Goal: Task Accomplishment & Management: Manage account settings

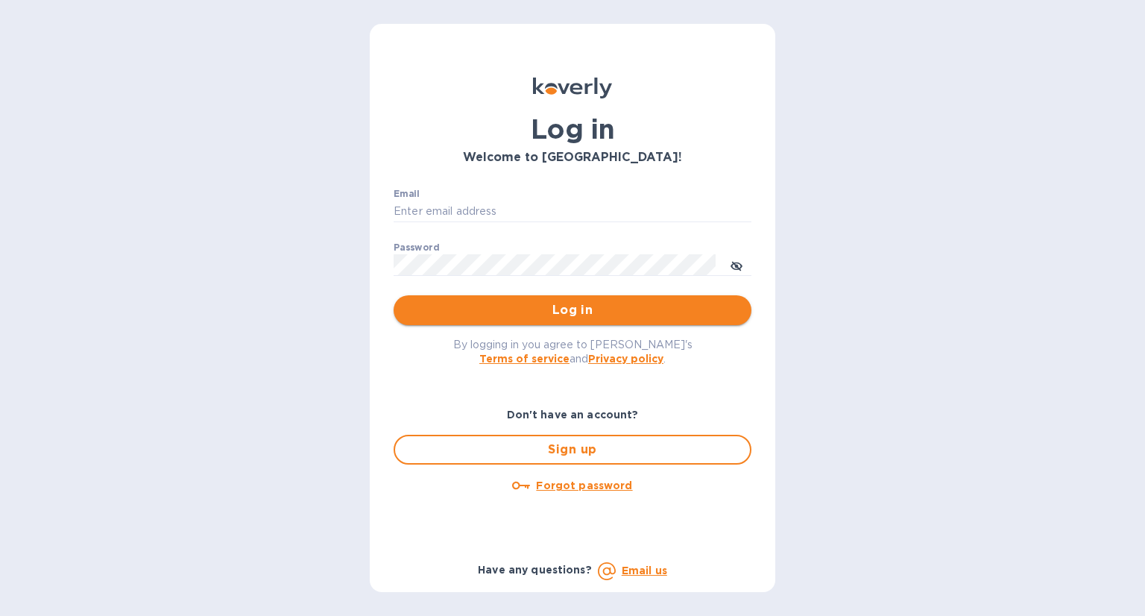
type input "[EMAIL_ADDRESS][DOMAIN_NAME]"
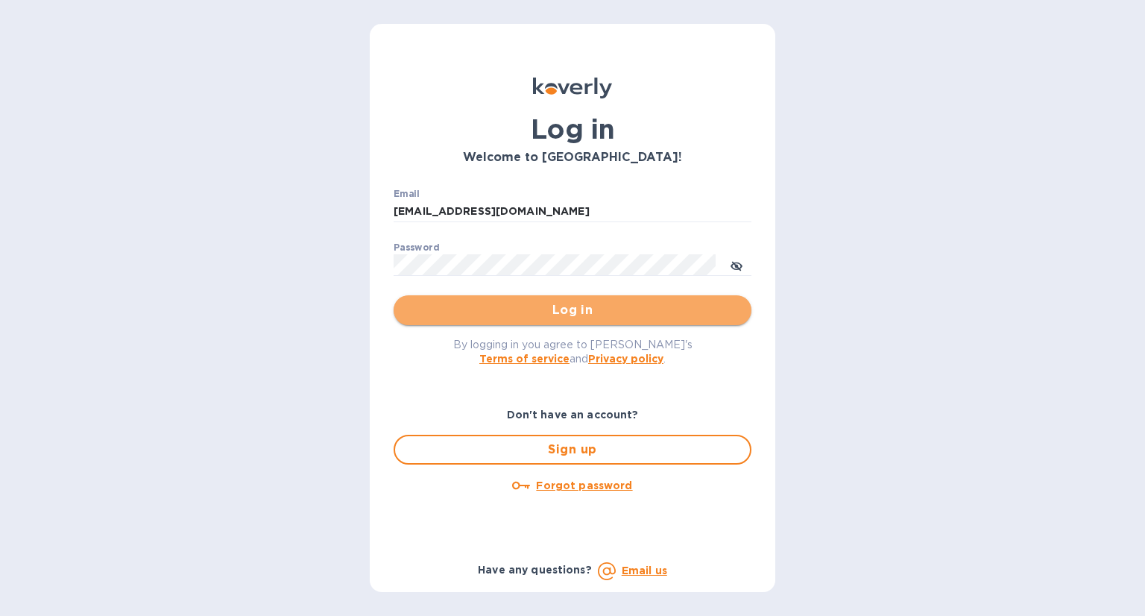
click at [477, 305] on span "Log in" at bounding box center [573, 310] width 334 height 18
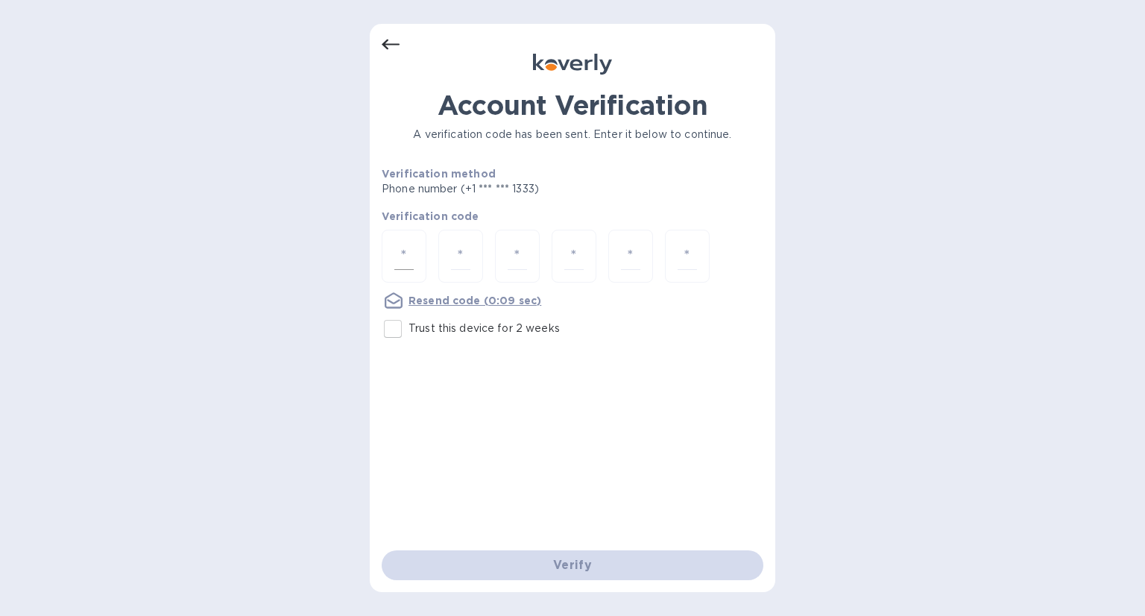
click at [409, 251] on input "number" at bounding box center [403, 256] width 19 height 28
type input "3"
type input "8"
type input "5"
type input "7"
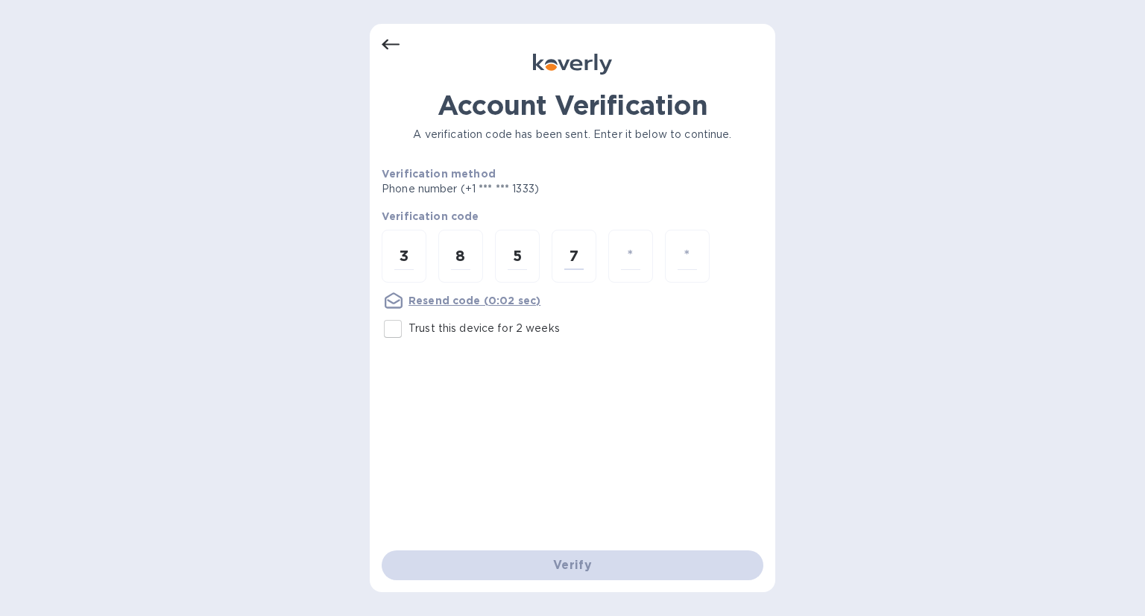
type input "7"
type input "1"
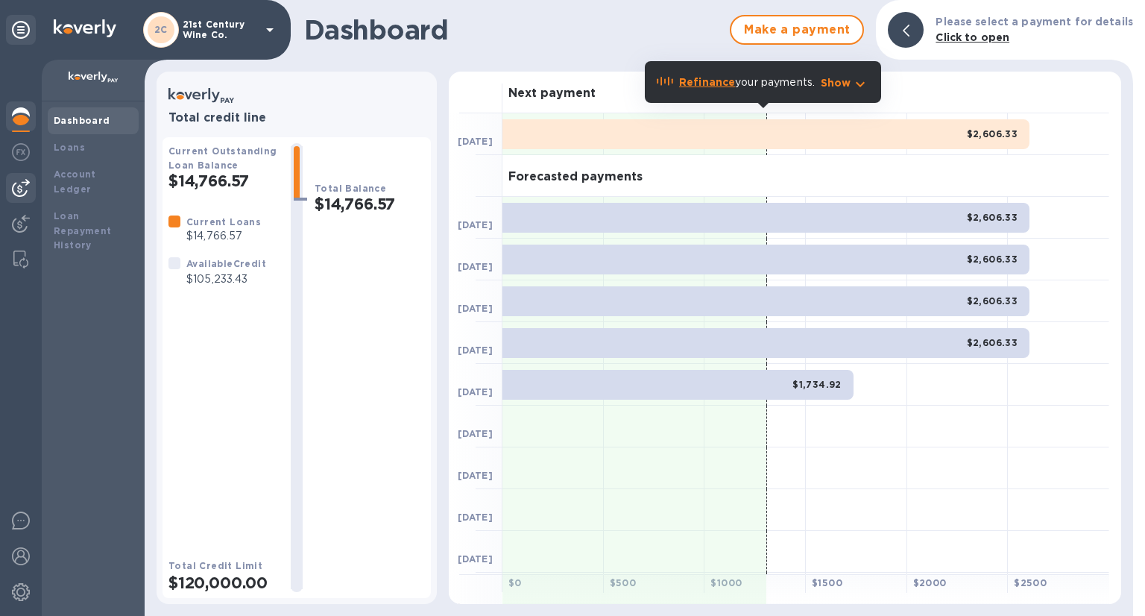
click at [18, 189] on img at bounding box center [21, 188] width 18 height 18
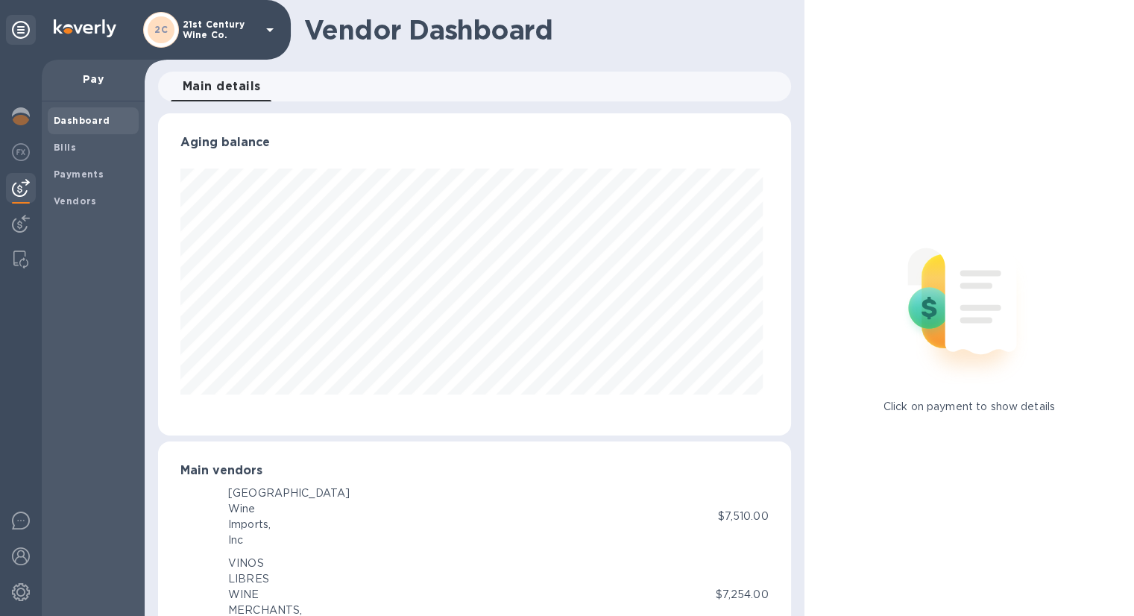
scroll to position [322, 626]
click at [88, 147] on span "Bills" at bounding box center [93, 147] width 79 height 15
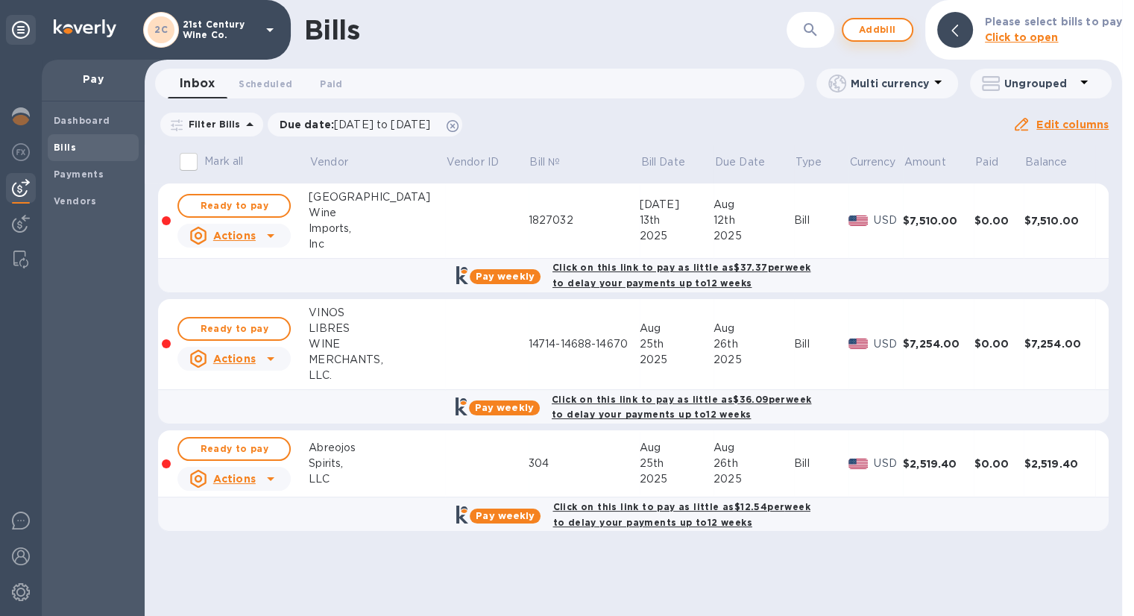
click at [888, 28] on span "Add bill" at bounding box center [877, 30] width 45 height 18
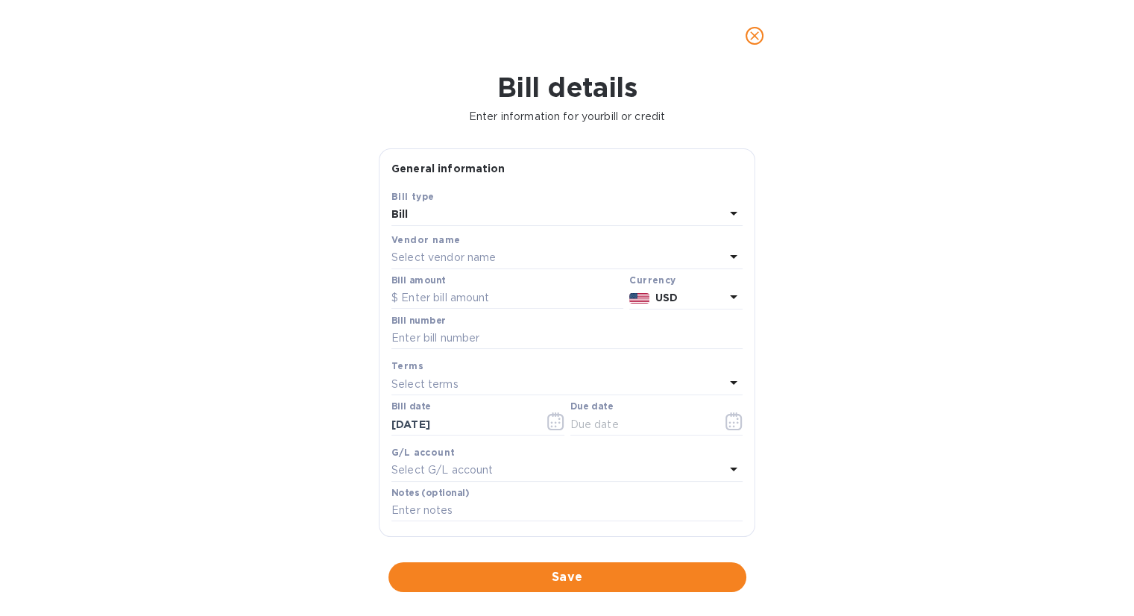
click at [529, 243] on div "Vendor name" at bounding box center [567, 240] width 351 height 16
click at [413, 248] on div "Select vendor name" at bounding box center [558, 258] width 333 height 21
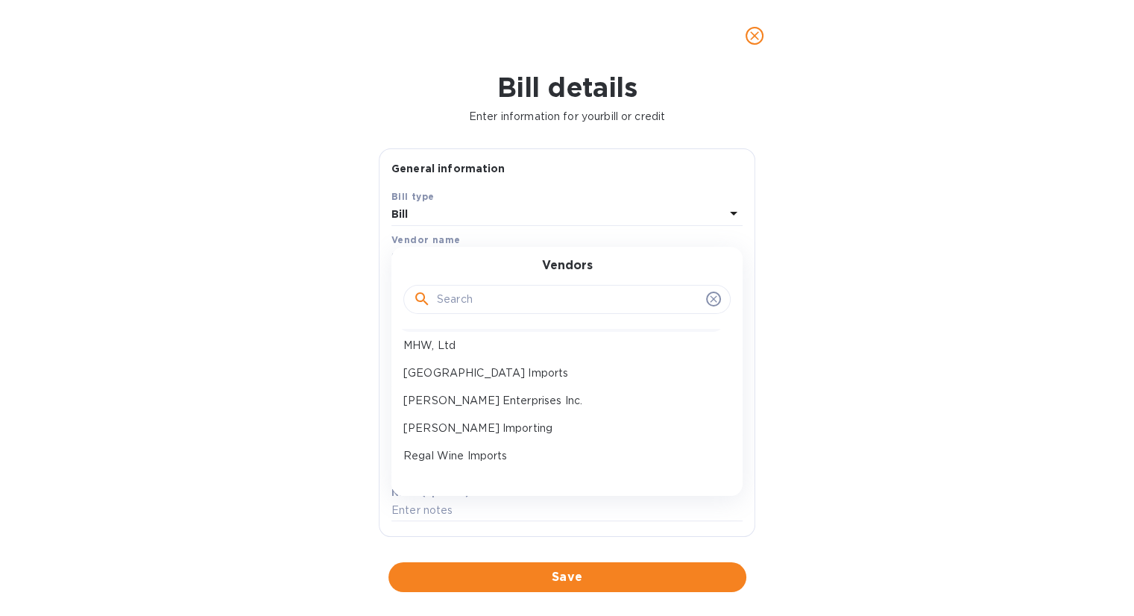
scroll to position [298, 0]
click at [471, 373] on p "[PERSON_NAME] Enterprises Inc." at bounding box center [560, 376] width 315 height 16
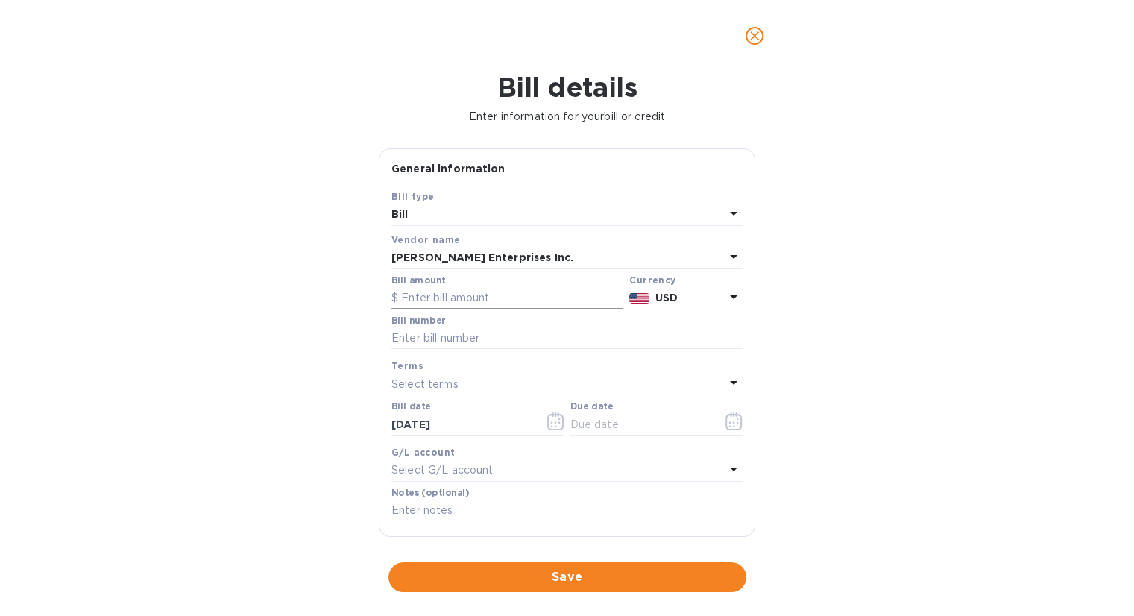
click at [473, 293] on input "text" at bounding box center [508, 298] width 232 height 22
type input "176.15"
click at [475, 335] on input "text" at bounding box center [567, 338] width 351 height 22
type input "1772-536"
click at [726, 424] on icon "button" at bounding box center [734, 421] width 17 height 18
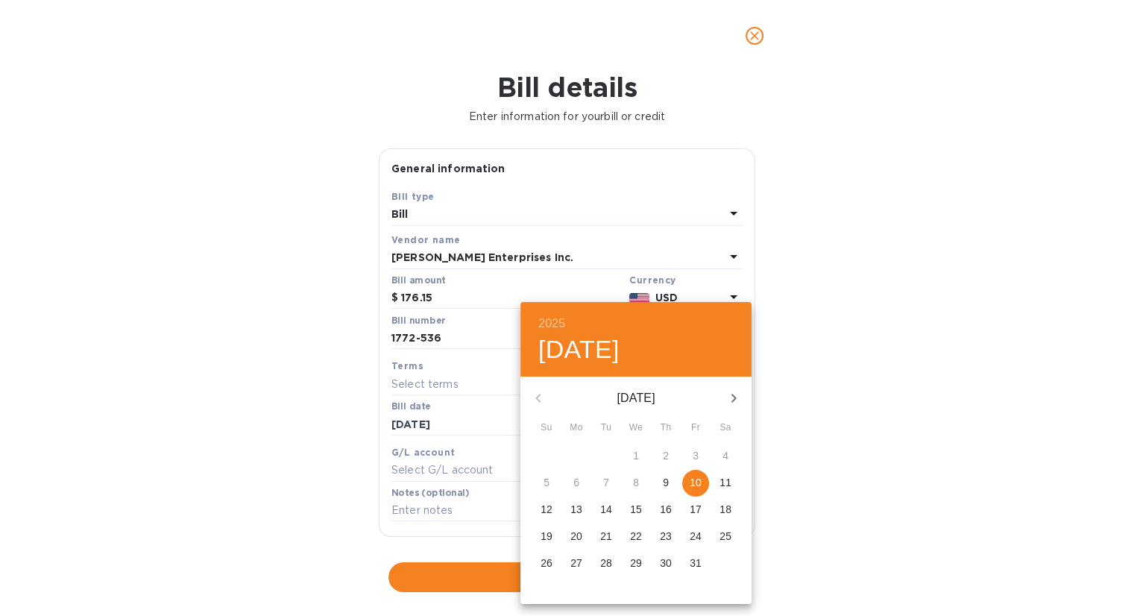
click at [698, 483] on p "10" at bounding box center [696, 482] width 12 height 15
type input "[DATE]"
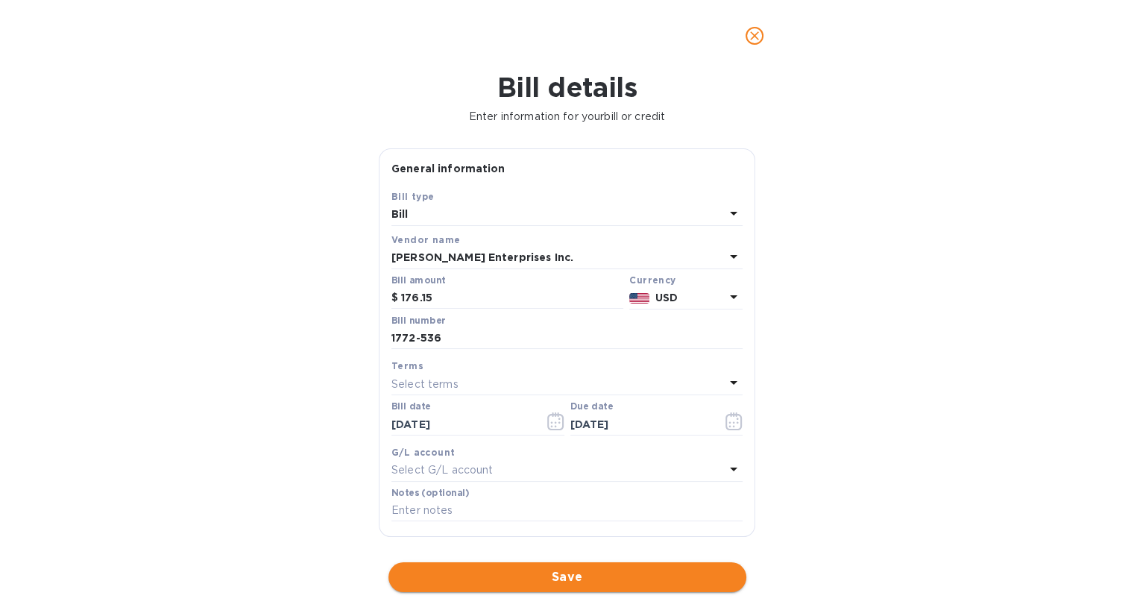
click at [564, 570] on span "Save" at bounding box center [567, 577] width 334 height 18
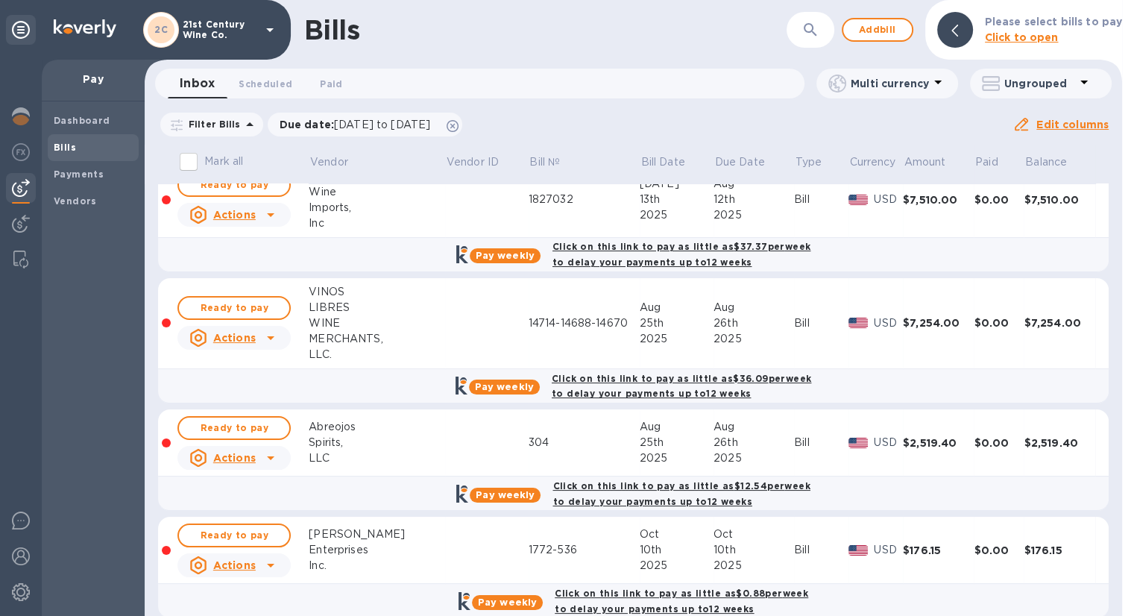
scroll to position [40, 0]
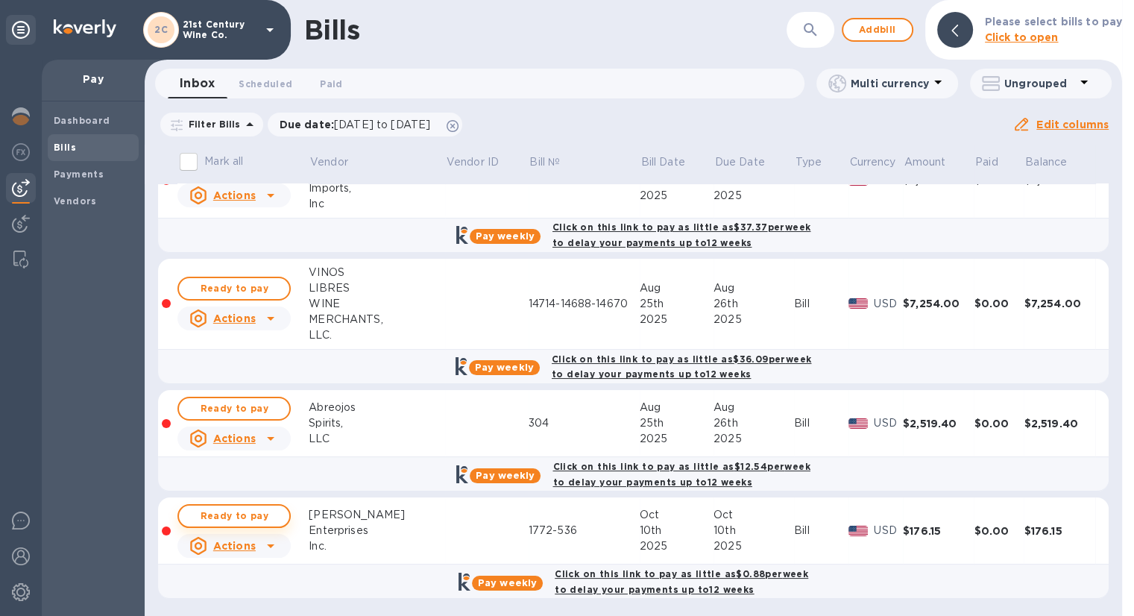
click at [265, 509] on span "Ready to pay" at bounding box center [234, 516] width 87 height 18
click at [268, 510] on span "Ready to pay" at bounding box center [234, 516] width 87 height 18
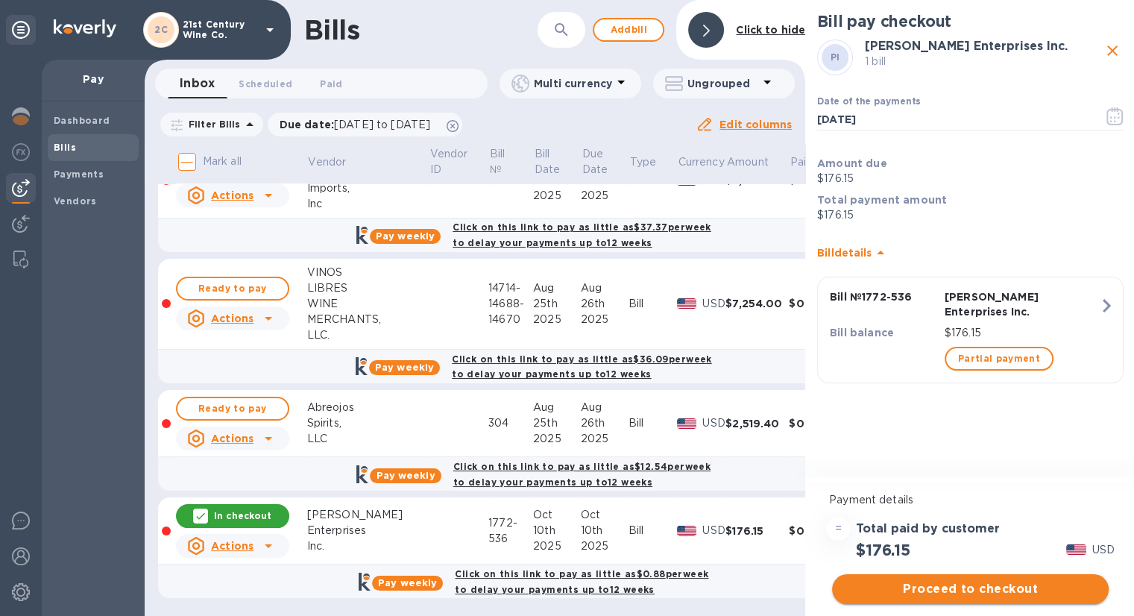
click at [1046, 584] on span "Proceed to checkout" at bounding box center [970, 589] width 253 height 18
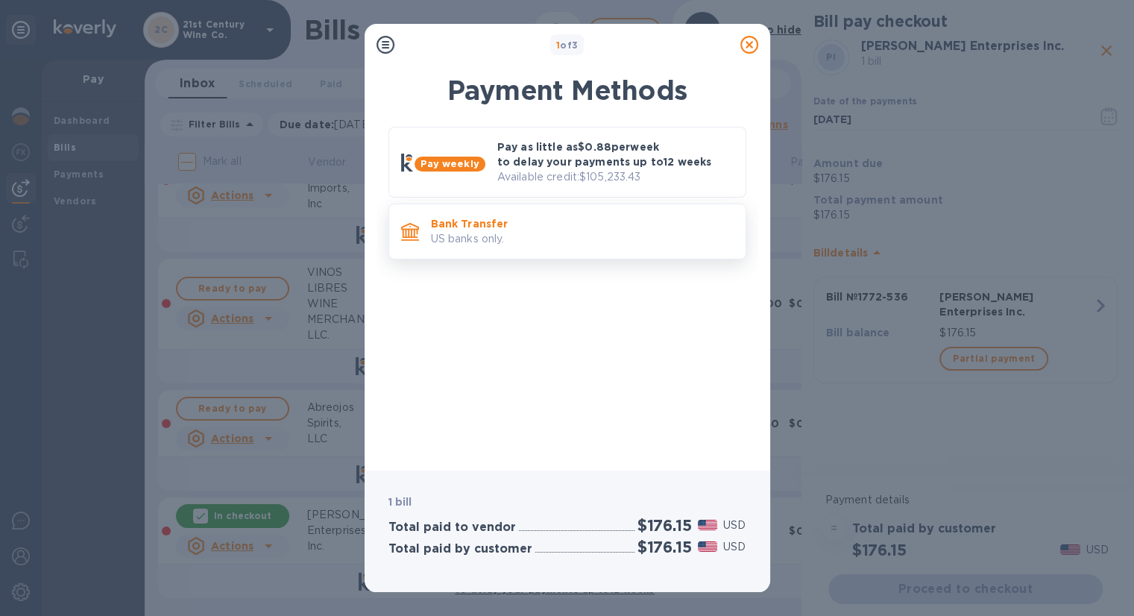
click at [623, 214] on div "Bank Transfer US banks only." at bounding box center [582, 231] width 315 height 43
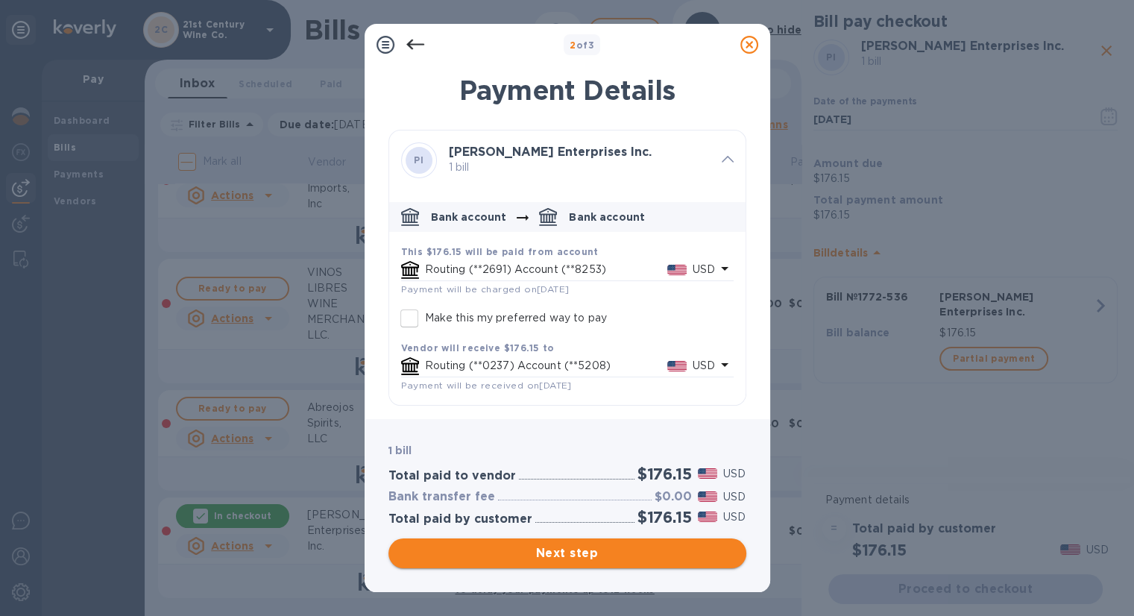
click at [637, 543] on button "Next step" at bounding box center [568, 553] width 358 height 30
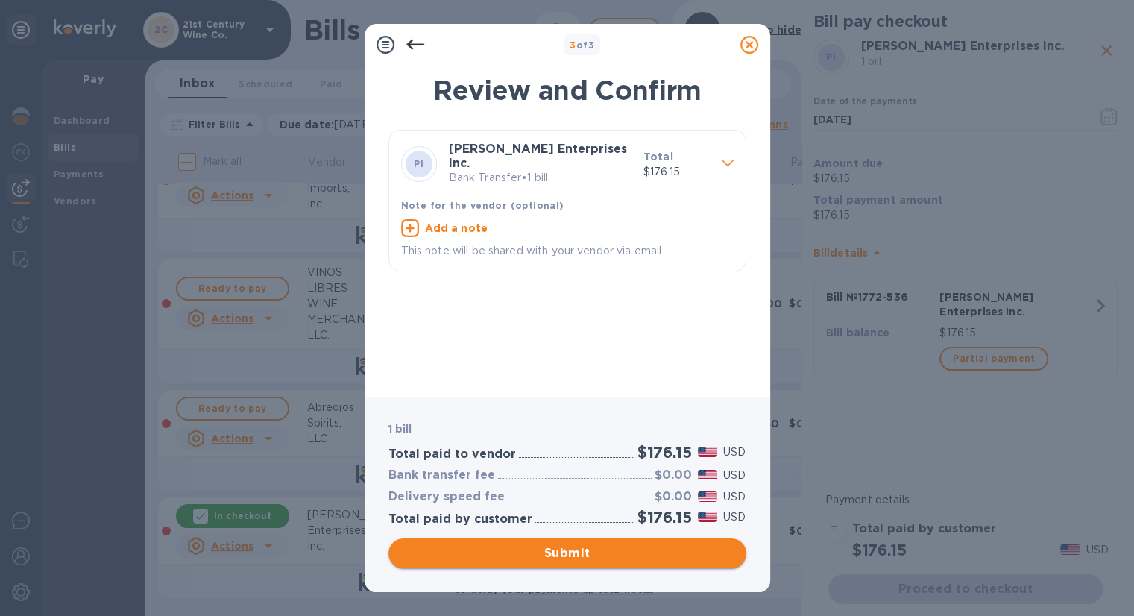
click at [563, 553] on span "Submit" at bounding box center [567, 553] width 334 height 18
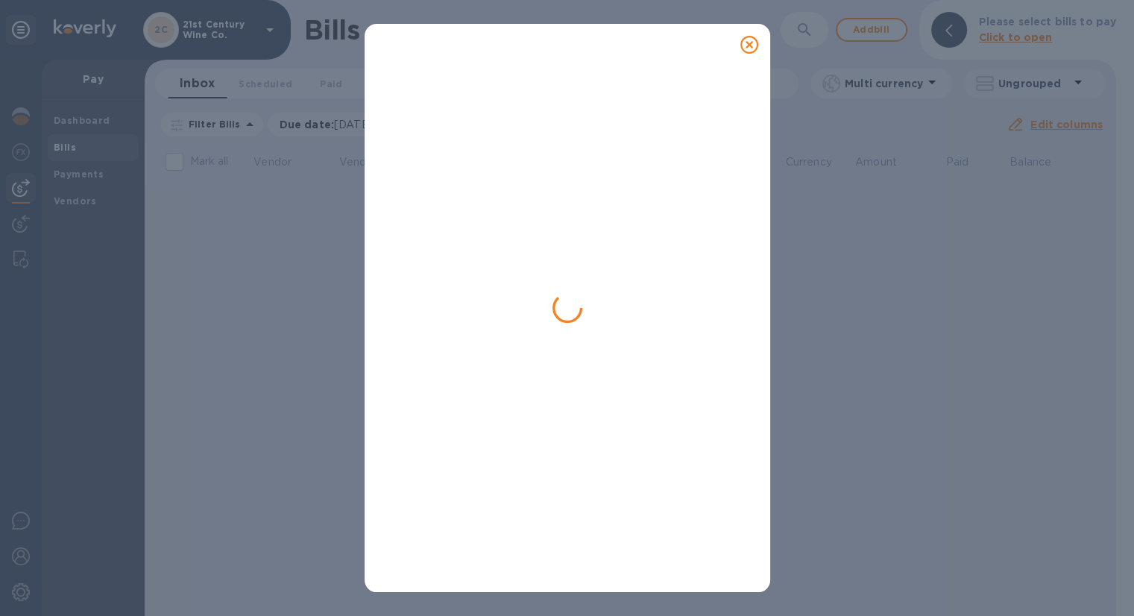
scroll to position [0, 0]
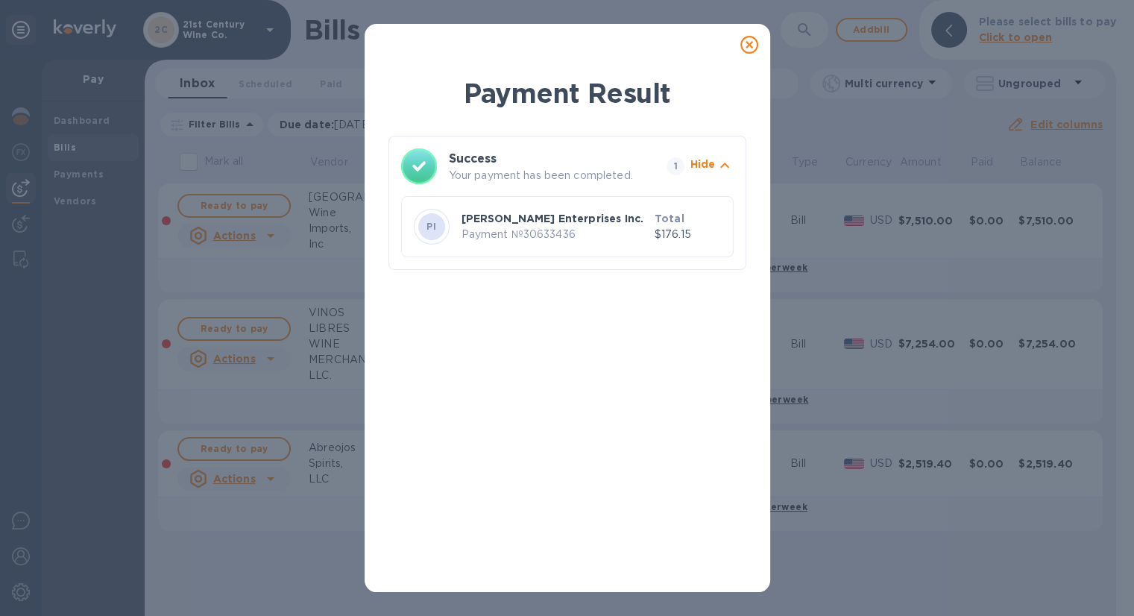
click at [750, 46] on icon at bounding box center [749, 45] width 18 height 18
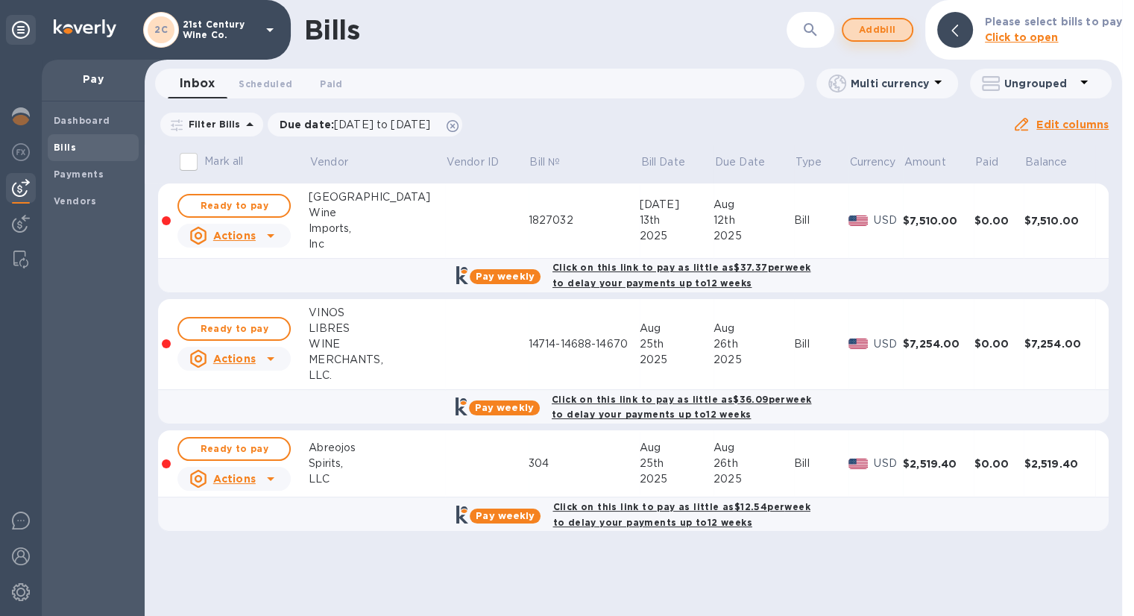
click at [889, 25] on span "Add bill" at bounding box center [877, 30] width 45 height 18
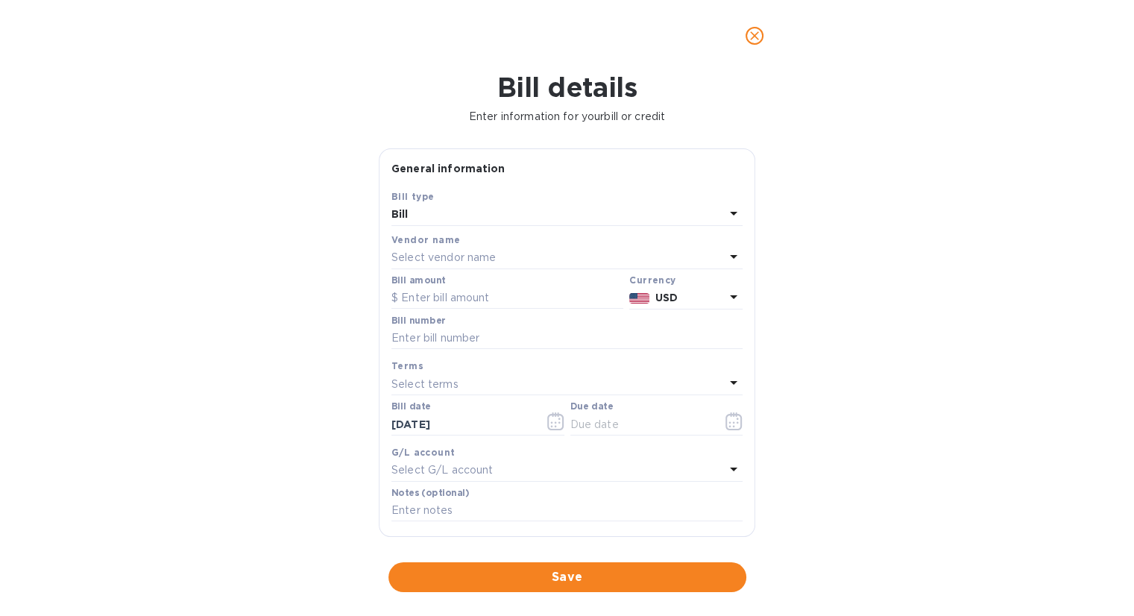
click at [497, 247] on div "Vendor name" at bounding box center [567, 240] width 351 height 16
click at [496, 259] on div "Select vendor name" at bounding box center [558, 258] width 333 height 21
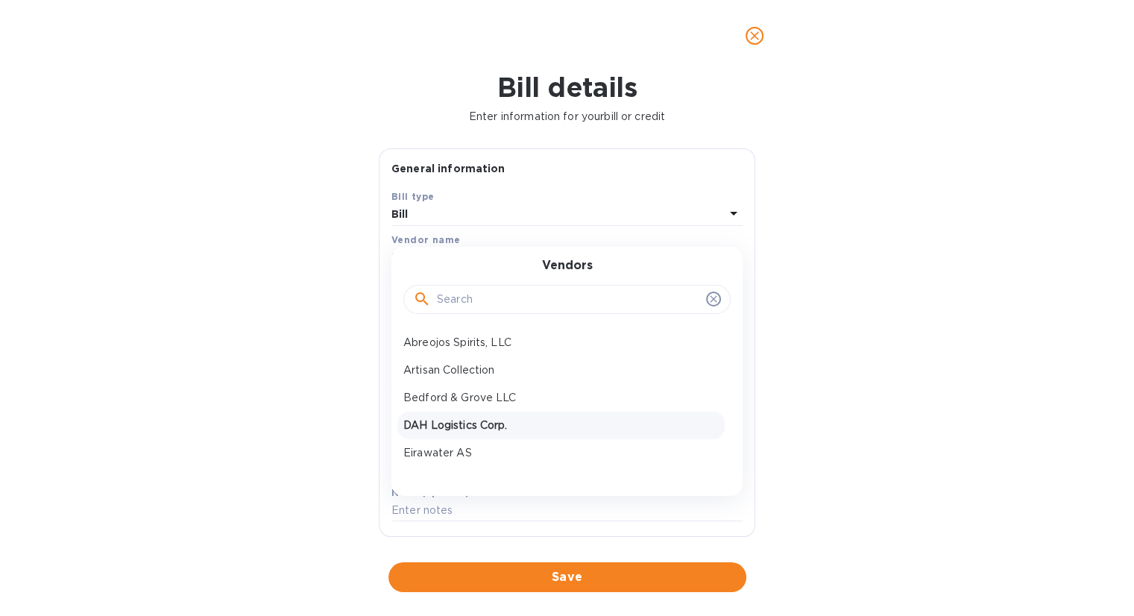
click at [465, 423] on p "DAH Logistics Corp." at bounding box center [560, 426] width 315 height 16
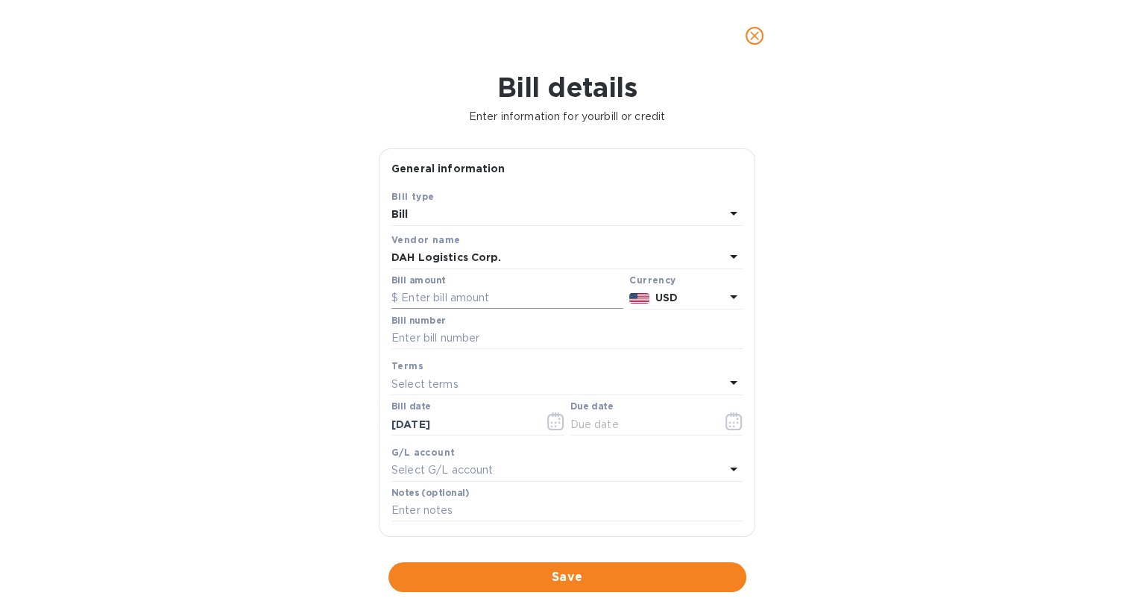
click at [474, 301] on input "text" at bounding box center [508, 298] width 232 height 22
type input "90.00"
click at [486, 344] on input "text" at bounding box center [567, 338] width 351 height 22
type input "2217"
click at [726, 421] on icon "button" at bounding box center [734, 421] width 16 height 18
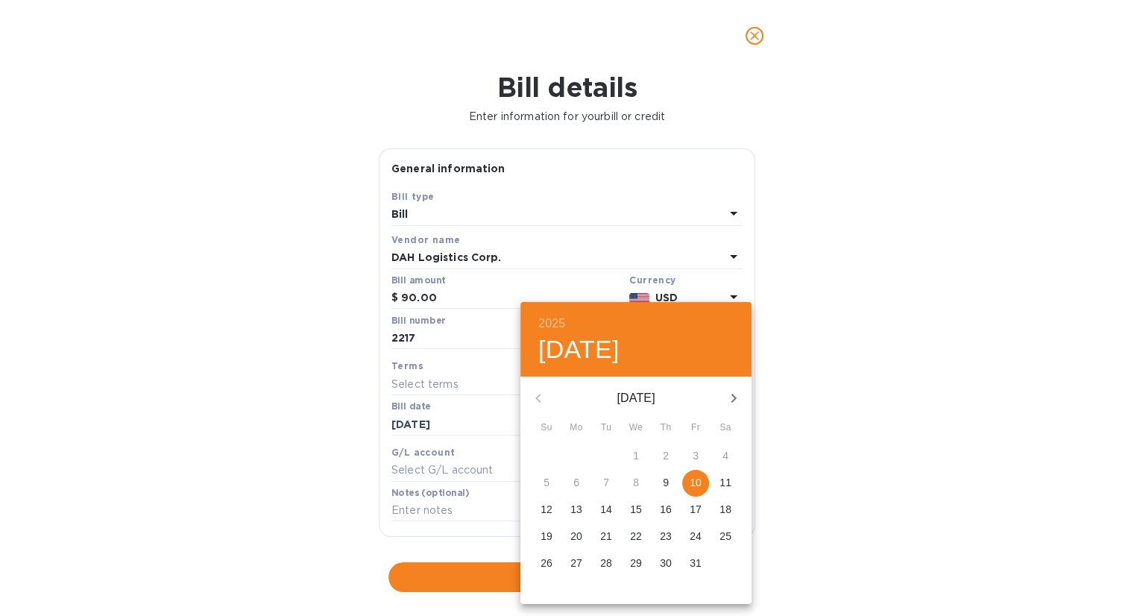
click at [702, 475] on span "10" at bounding box center [695, 482] width 27 height 15
type input "[DATE]"
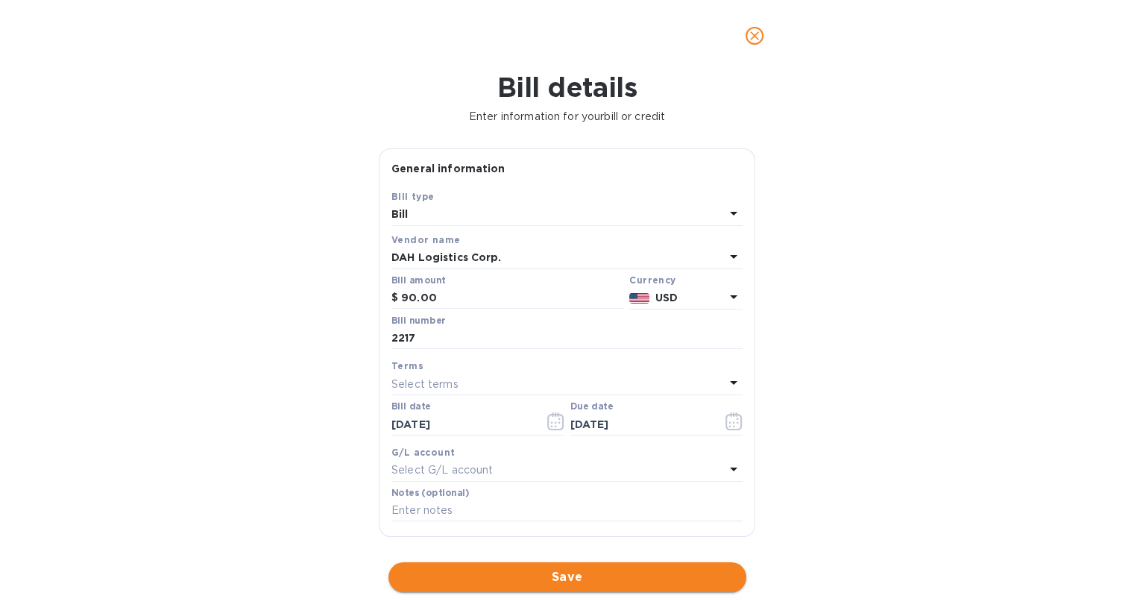
click at [555, 576] on span "Save" at bounding box center [567, 577] width 334 height 18
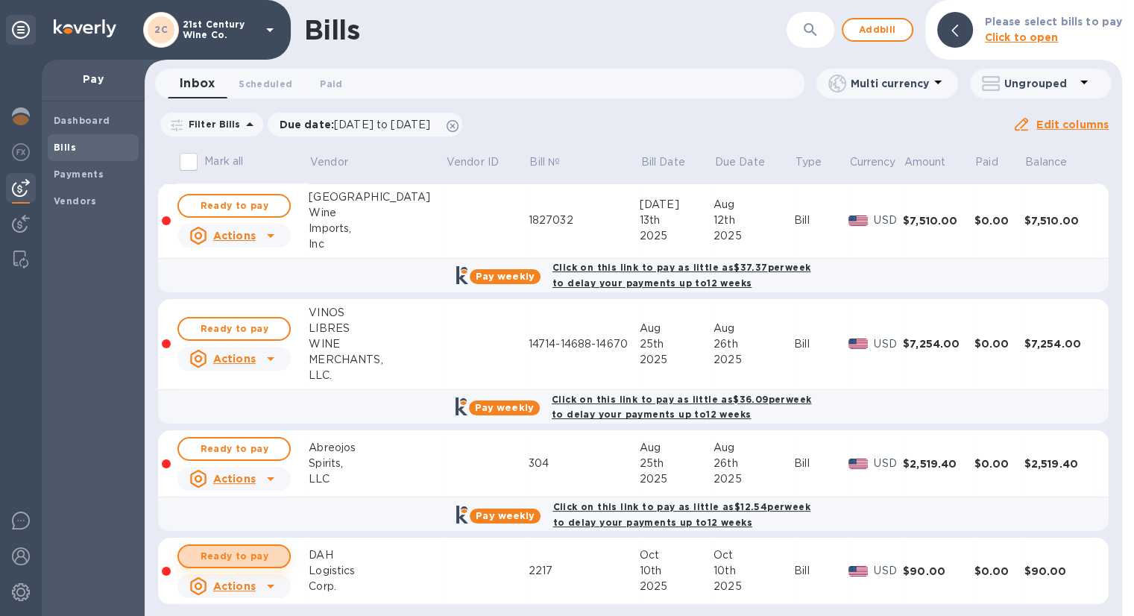
click at [280, 556] on button "Ready to pay" at bounding box center [233, 556] width 113 height 24
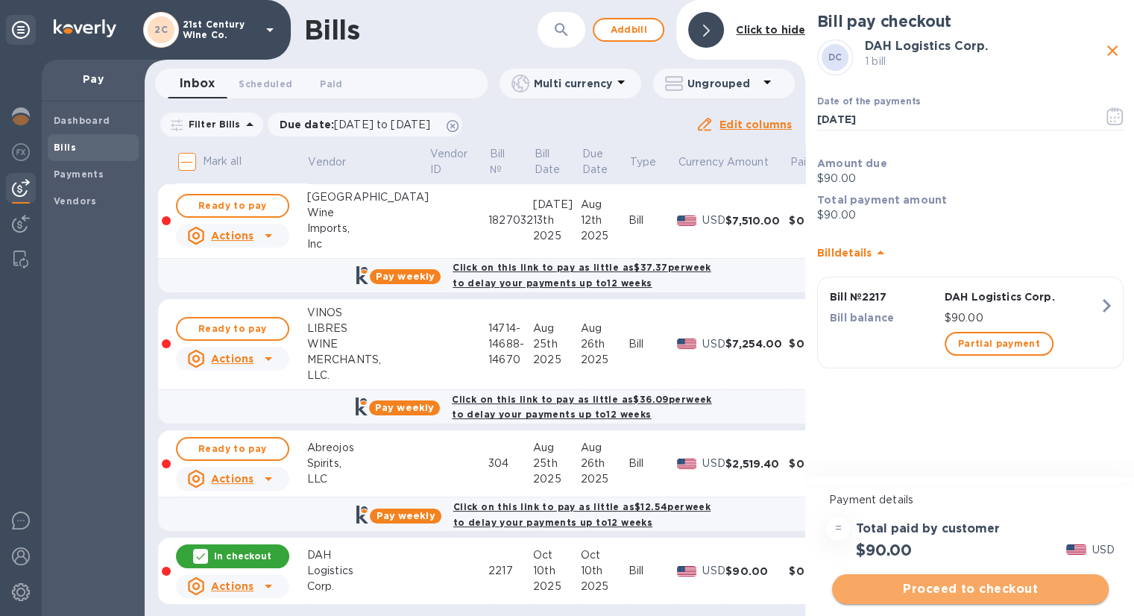
click at [973, 587] on span "Proceed to checkout" at bounding box center [970, 589] width 253 height 18
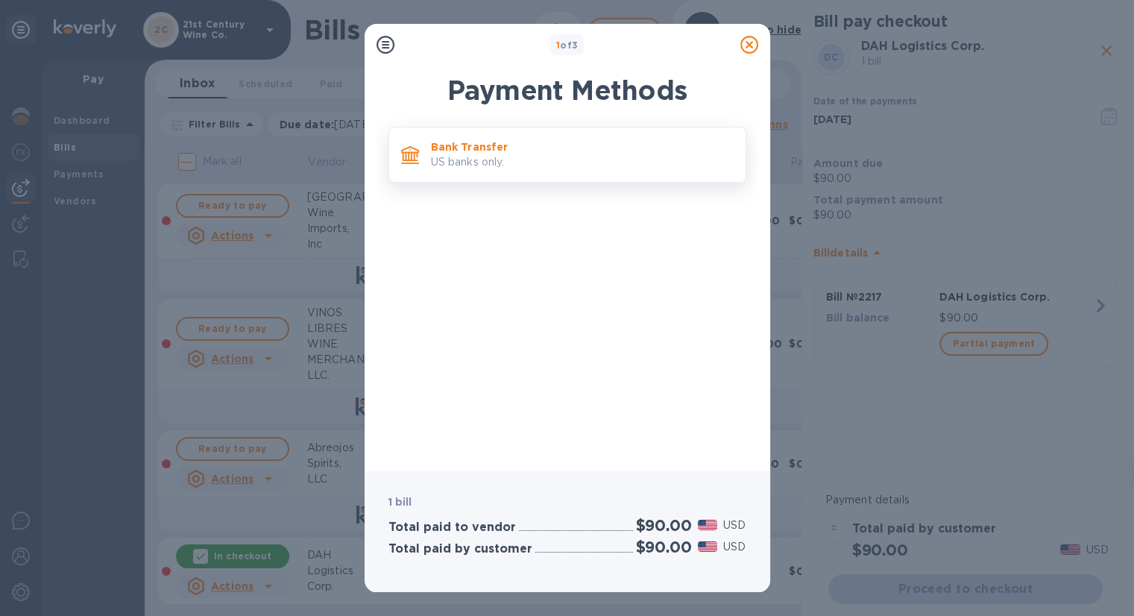
click at [507, 169] on p "US banks only." at bounding box center [582, 162] width 303 height 16
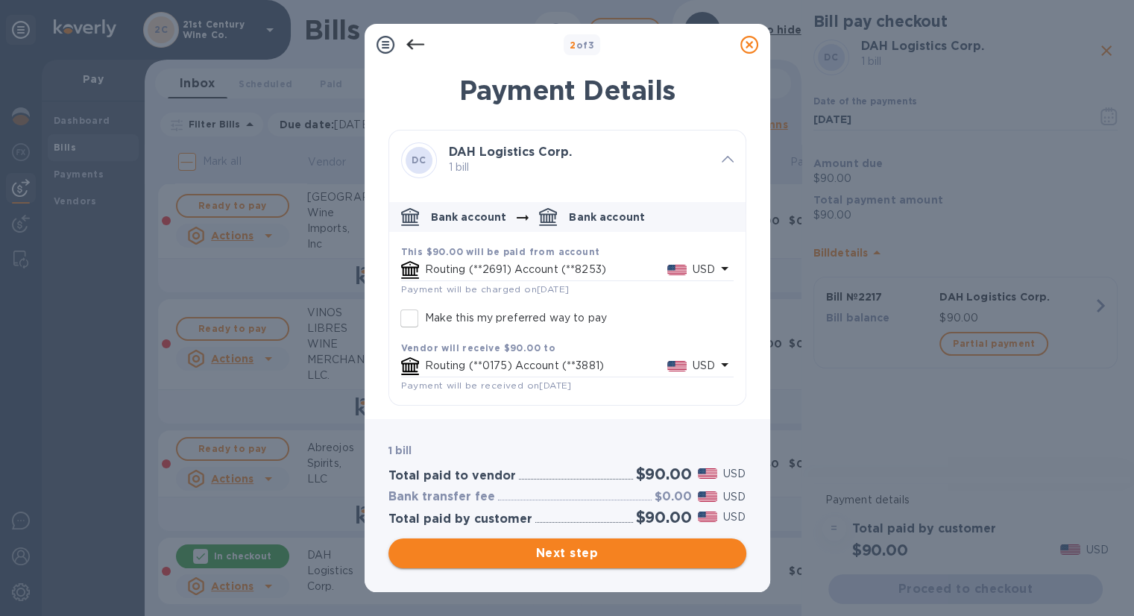
click at [632, 547] on span "Next step" at bounding box center [567, 553] width 334 height 18
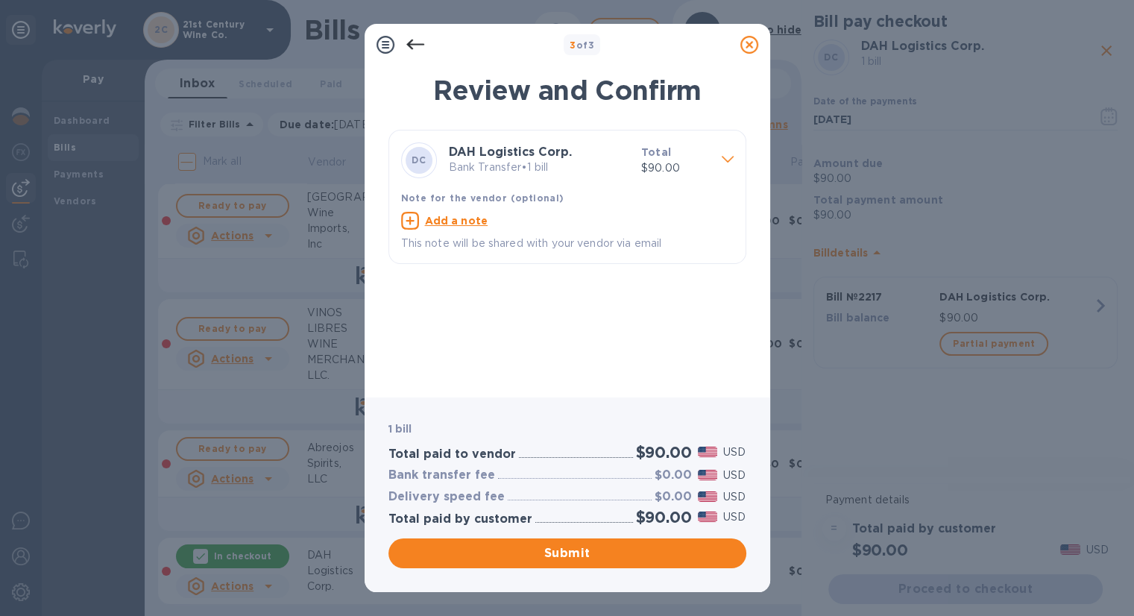
click at [633, 548] on span "Submit" at bounding box center [567, 553] width 334 height 18
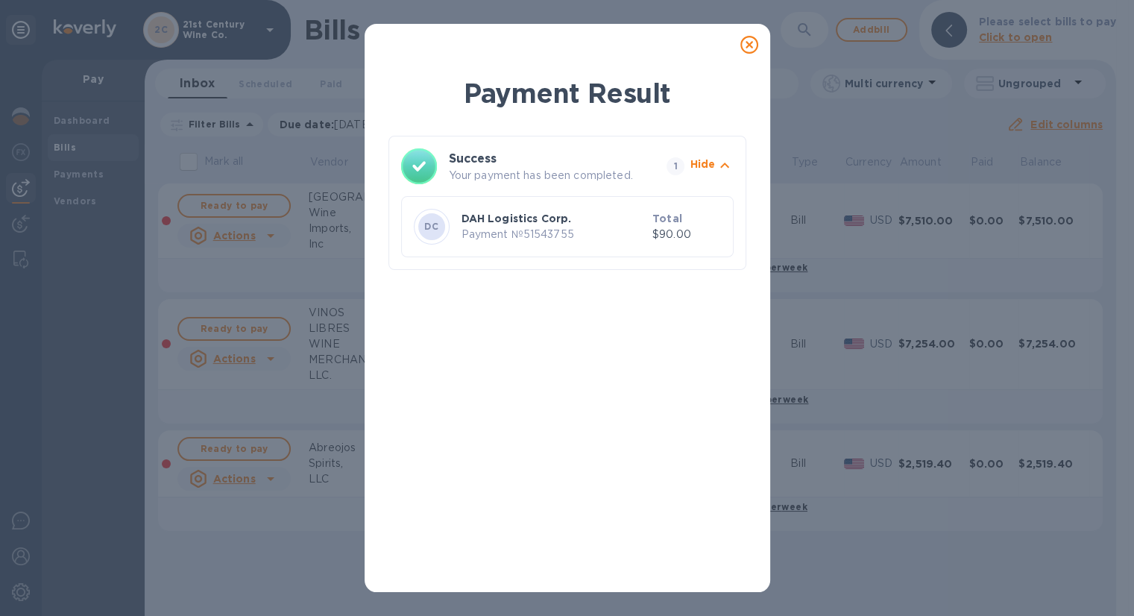
click at [757, 45] on icon at bounding box center [749, 45] width 18 height 18
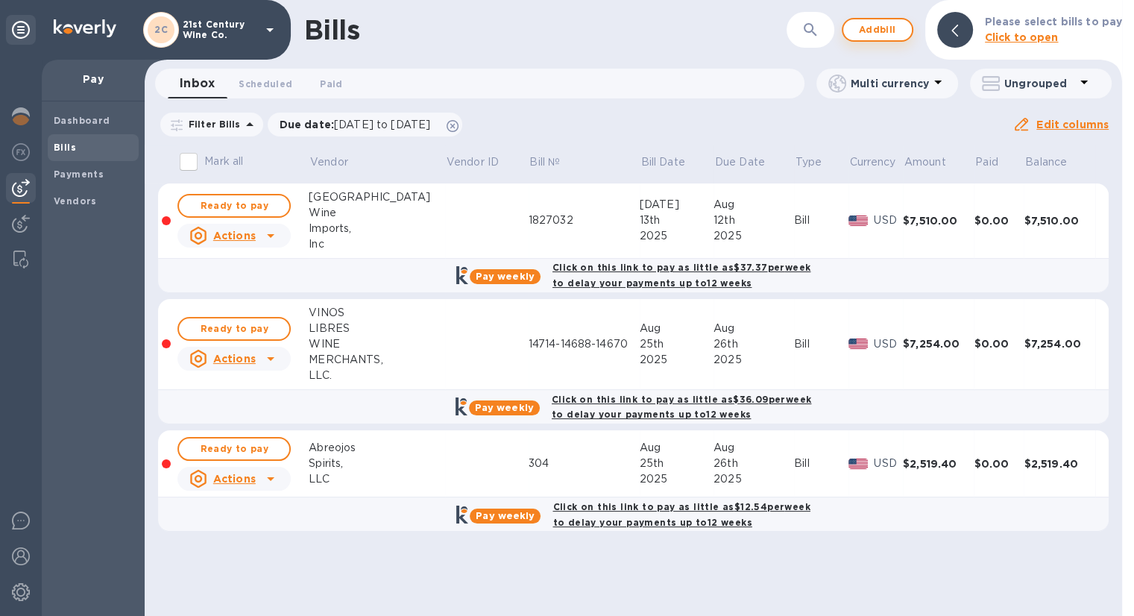
click at [869, 33] on span "Add bill" at bounding box center [877, 30] width 45 height 18
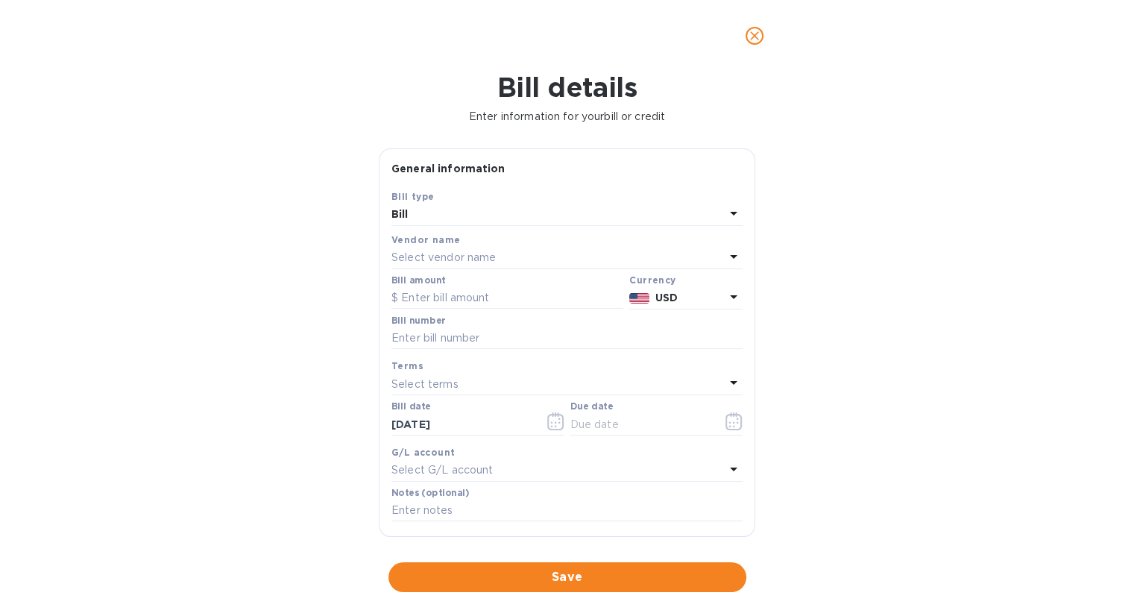
click at [482, 253] on p "Select vendor name" at bounding box center [444, 258] width 104 height 16
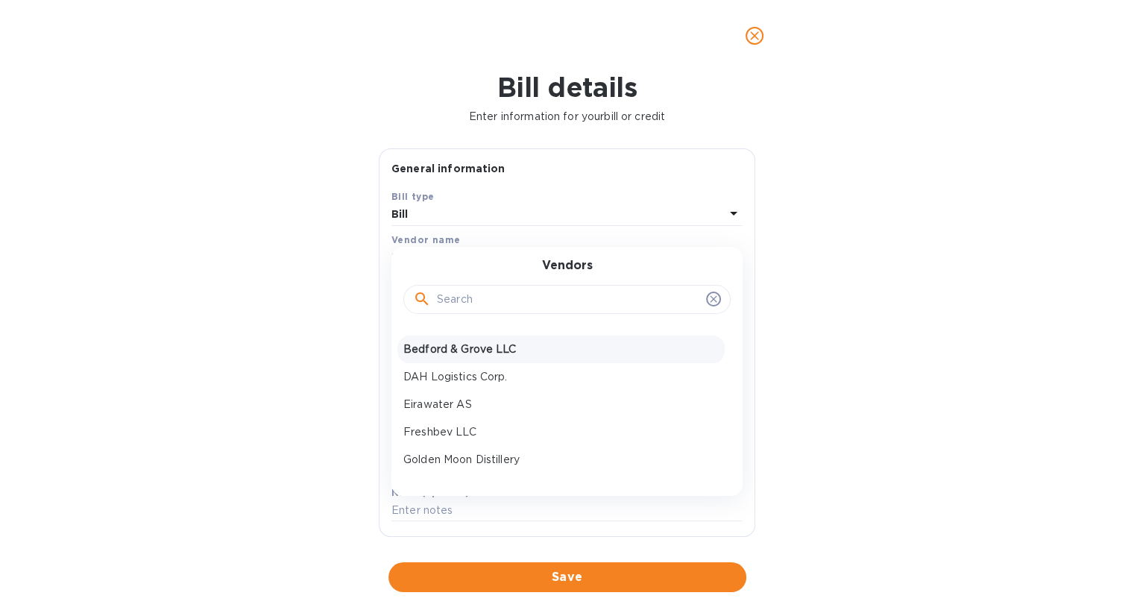
scroll to position [75, 0]
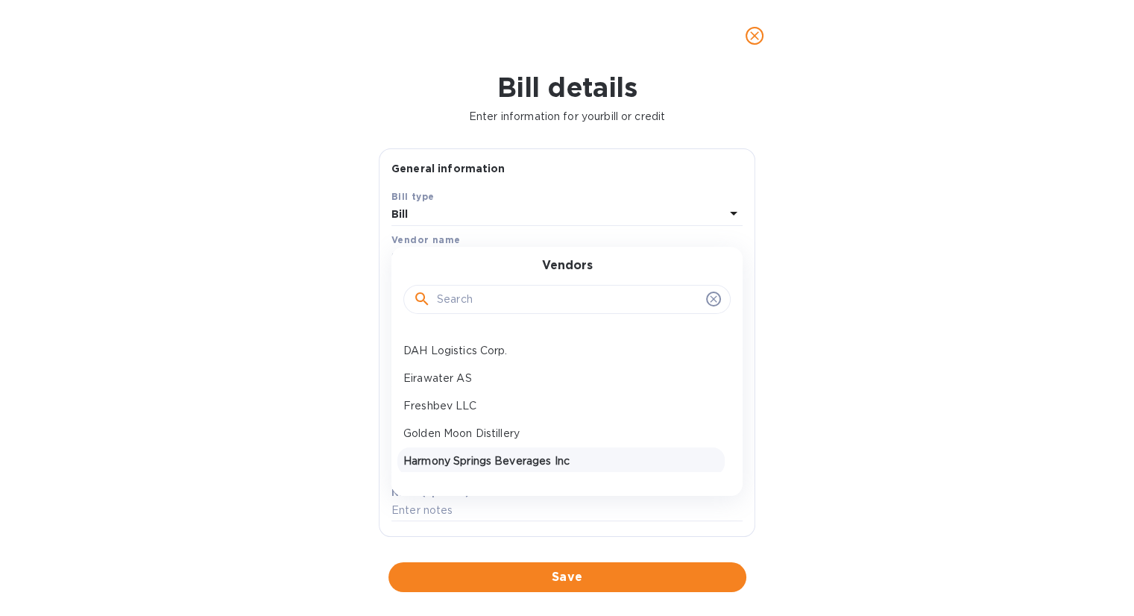
click at [466, 457] on p "Harmony Springs Beverages Inc" at bounding box center [560, 461] width 315 height 16
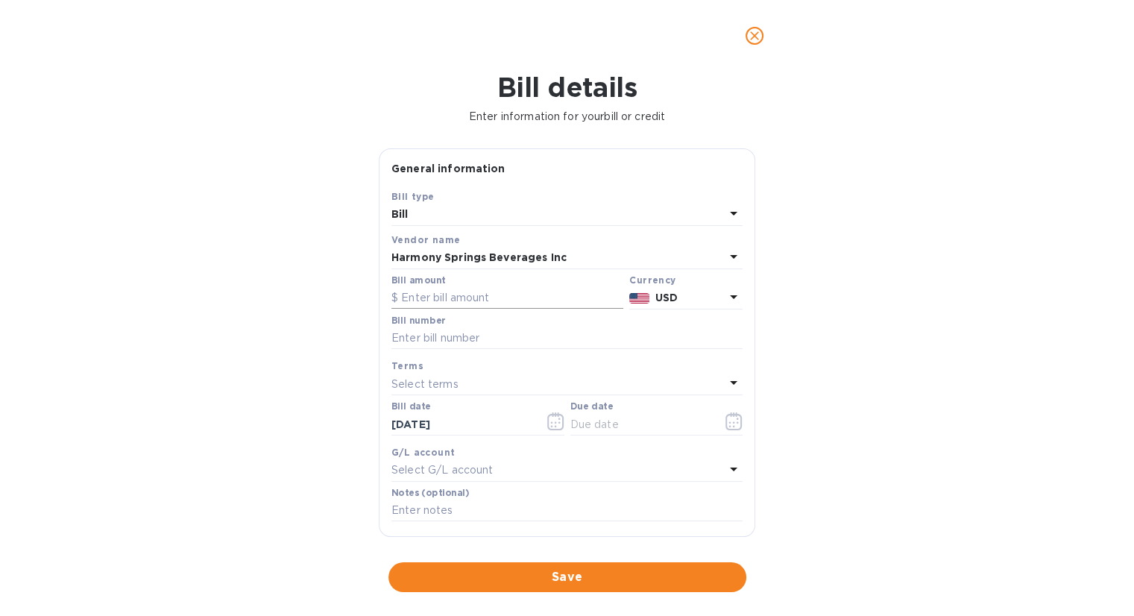
click at [514, 298] on input "text" at bounding box center [508, 298] width 232 height 22
type input "1,368"
click at [471, 340] on input "text" at bounding box center [567, 338] width 351 height 22
type input "250358-250359"
click at [726, 424] on icon "button" at bounding box center [734, 421] width 16 height 18
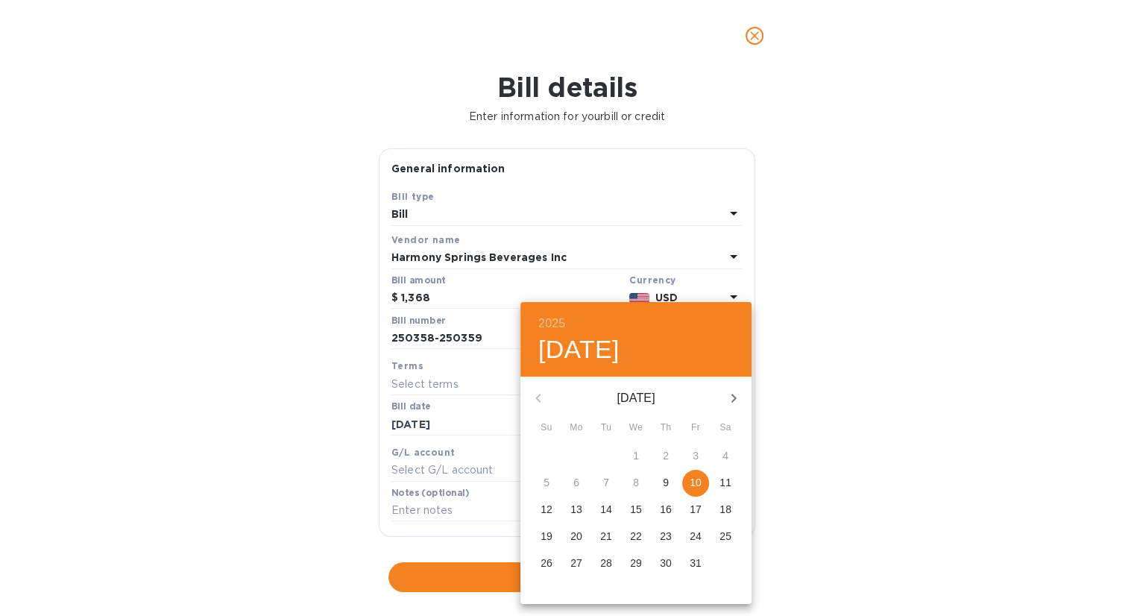
click at [692, 483] on p "10" at bounding box center [696, 482] width 12 height 15
type input "[DATE]"
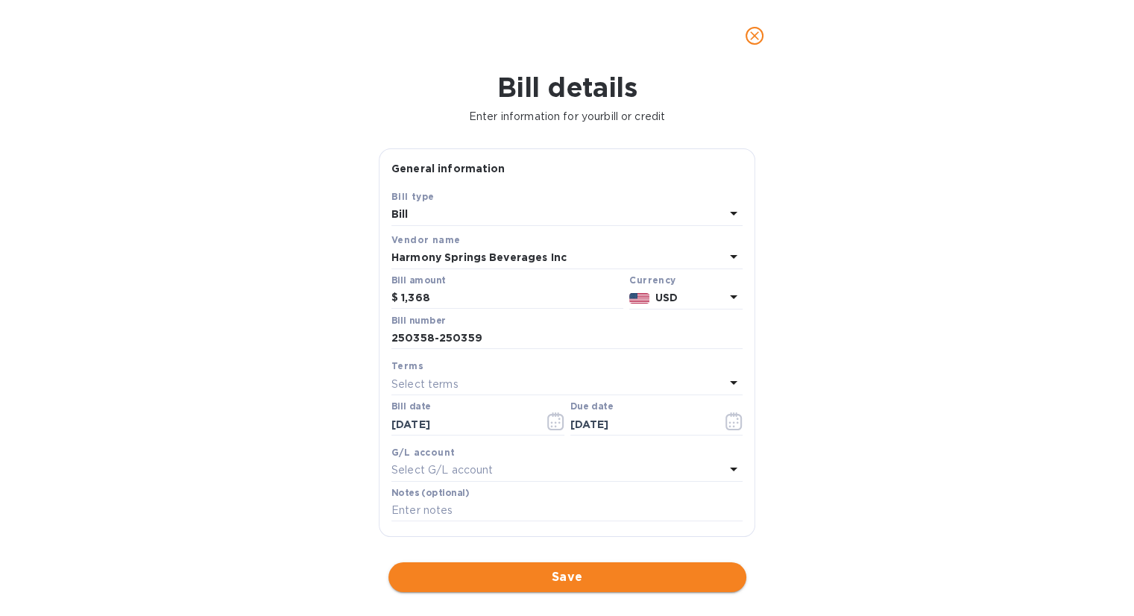
click at [557, 576] on span "Save" at bounding box center [567, 577] width 334 height 18
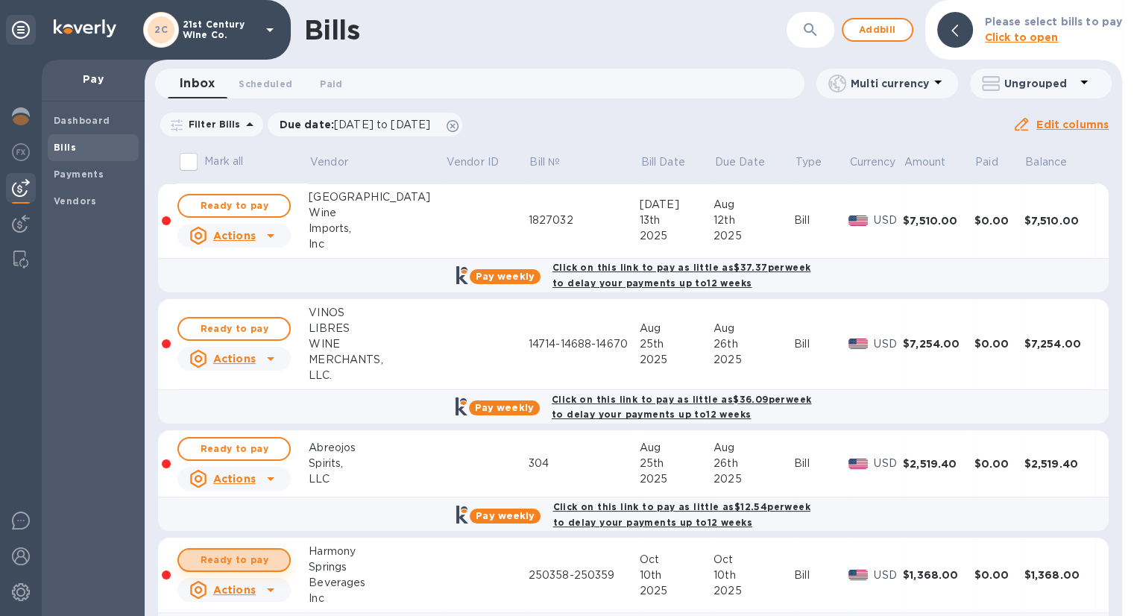
click at [268, 559] on span "Ready to pay" at bounding box center [234, 560] width 87 height 18
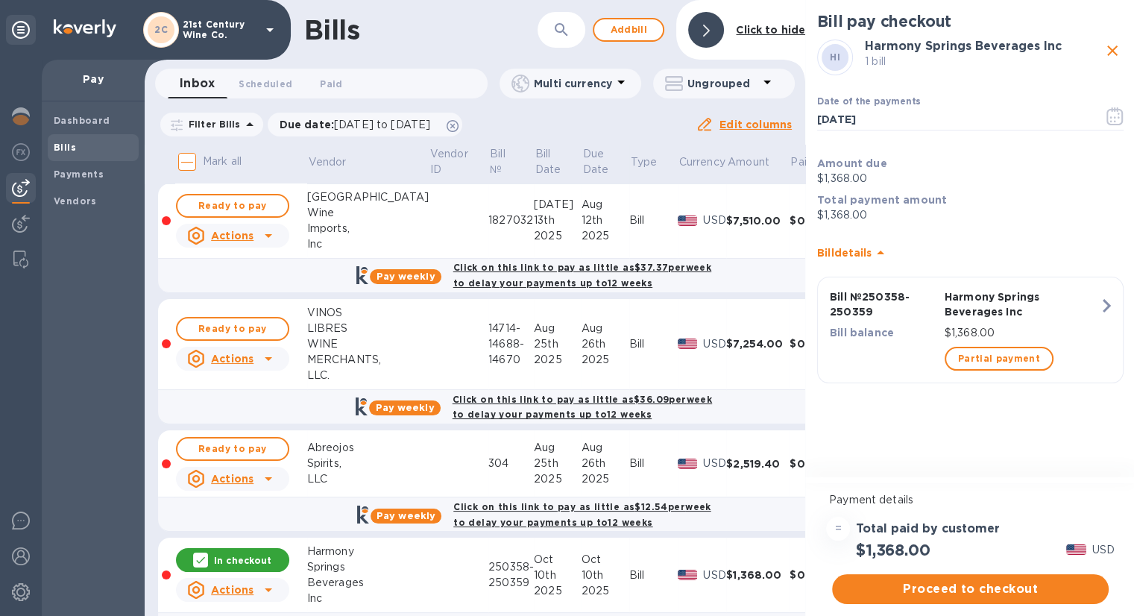
click at [957, 584] on span "Proceed to checkout" at bounding box center [970, 589] width 253 height 18
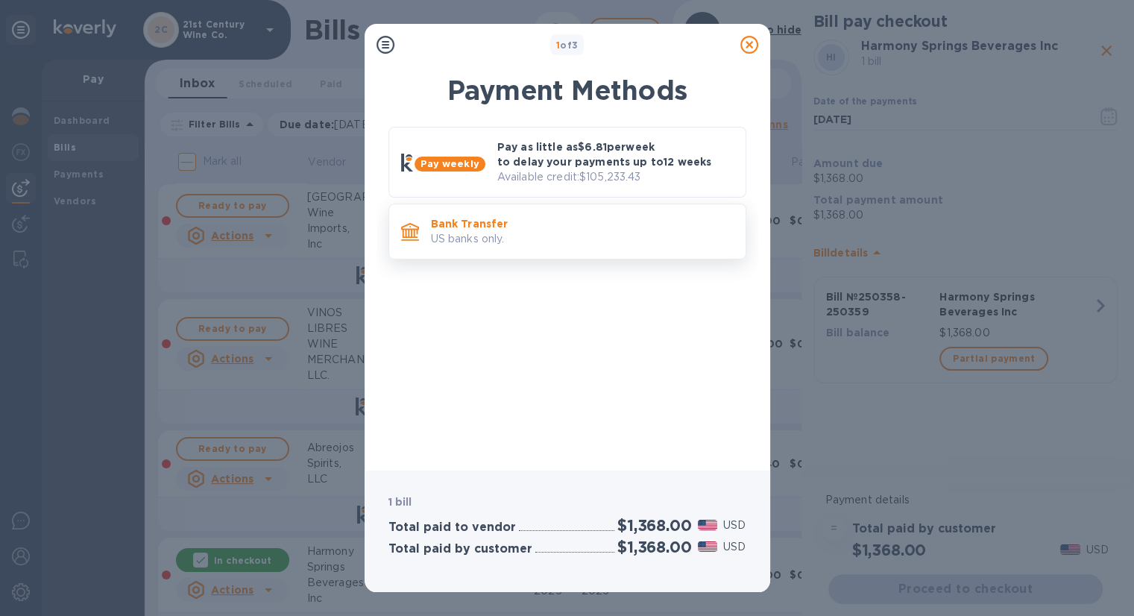
click at [536, 241] on p "US banks only." at bounding box center [582, 239] width 303 height 16
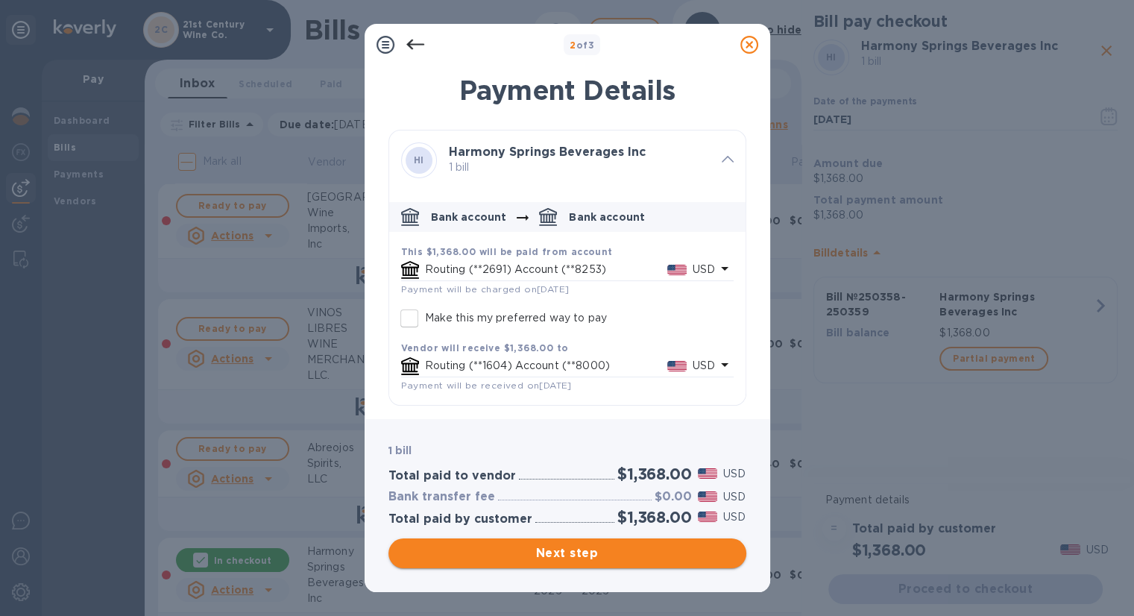
click at [600, 546] on span "Next step" at bounding box center [567, 553] width 334 height 18
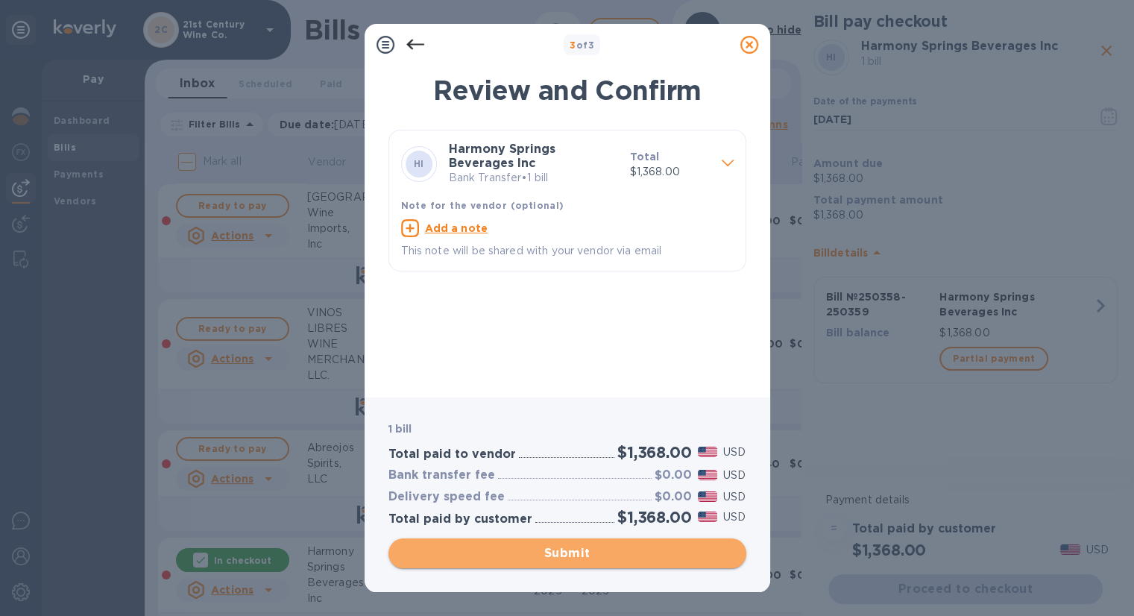
click at [600, 546] on span "Submit" at bounding box center [567, 553] width 334 height 18
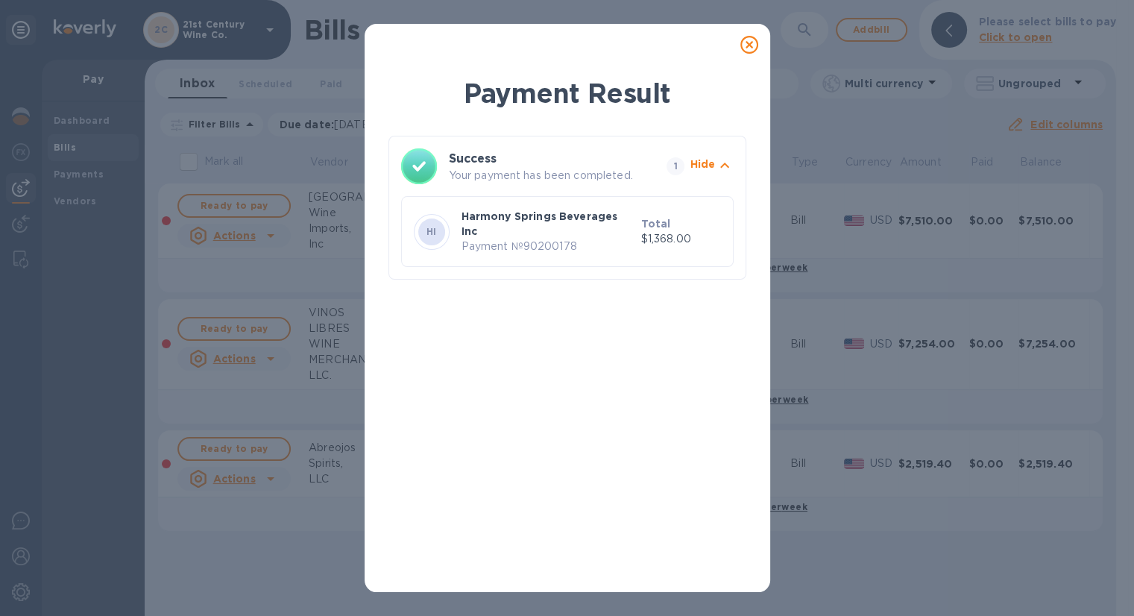
drag, startPoint x: 743, startPoint y: 47, endPoint x: 738, endPoint y: 40, distance: 9.1
click at [743, 46] on icon at bounding box center [749, 45] width 18 height 18
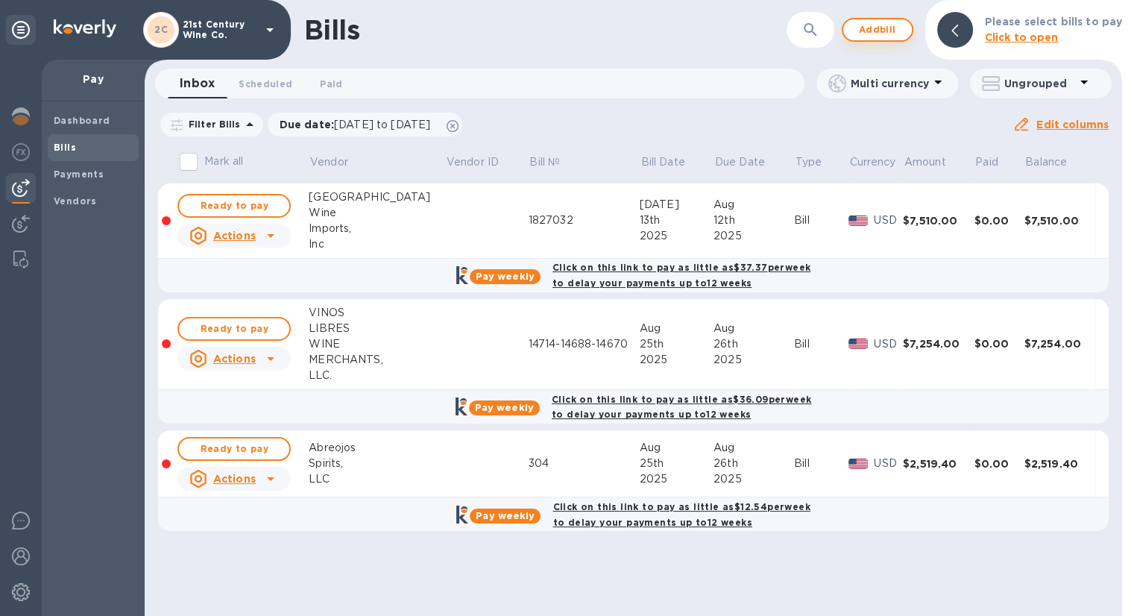
click at [881, 30] on span "Add bill" at bounding box center [877, 30] width 45 height 18
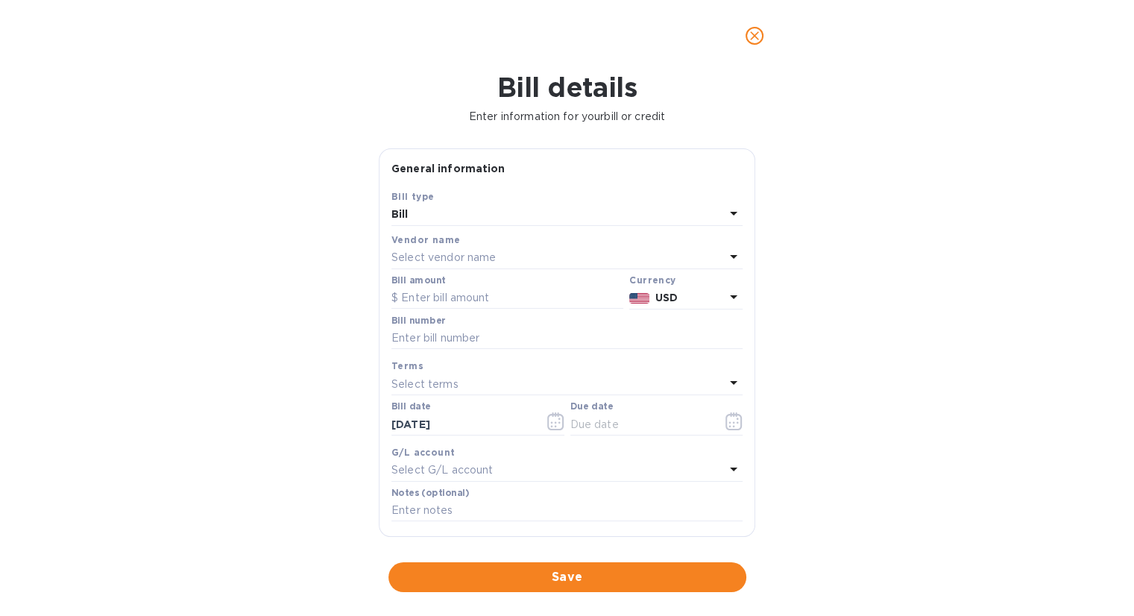
click at [470, 243] on div "Vendor name" at bounding box center [567, 240] width 351 height 16
click at [470, 257] on p "Select vendor name" at bounding box center [444, 258] width 104 height 16
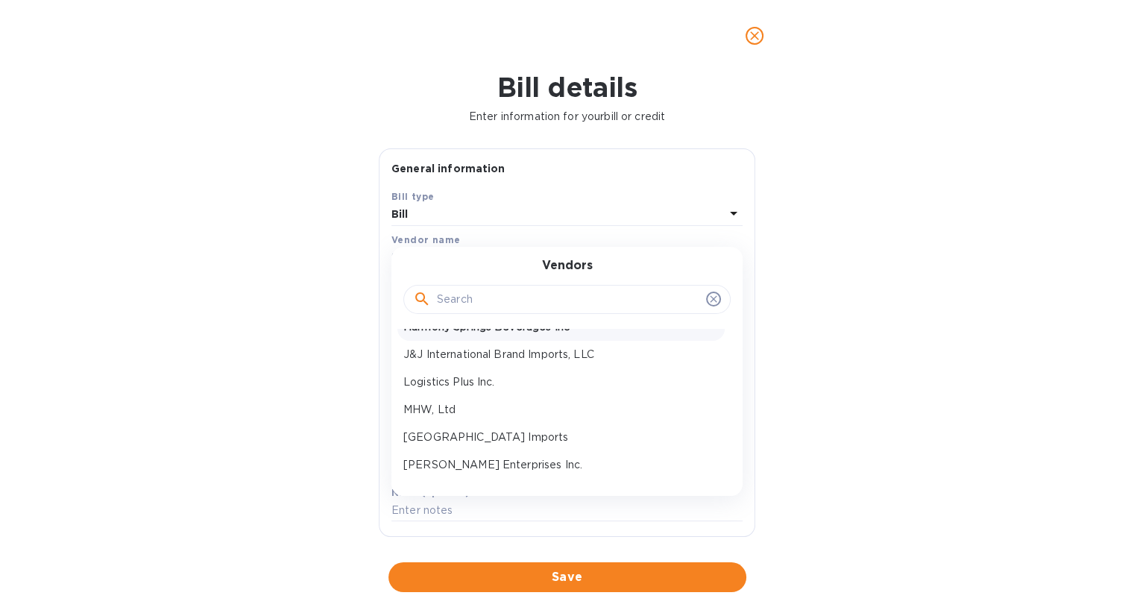
scroll to position [224, 0]
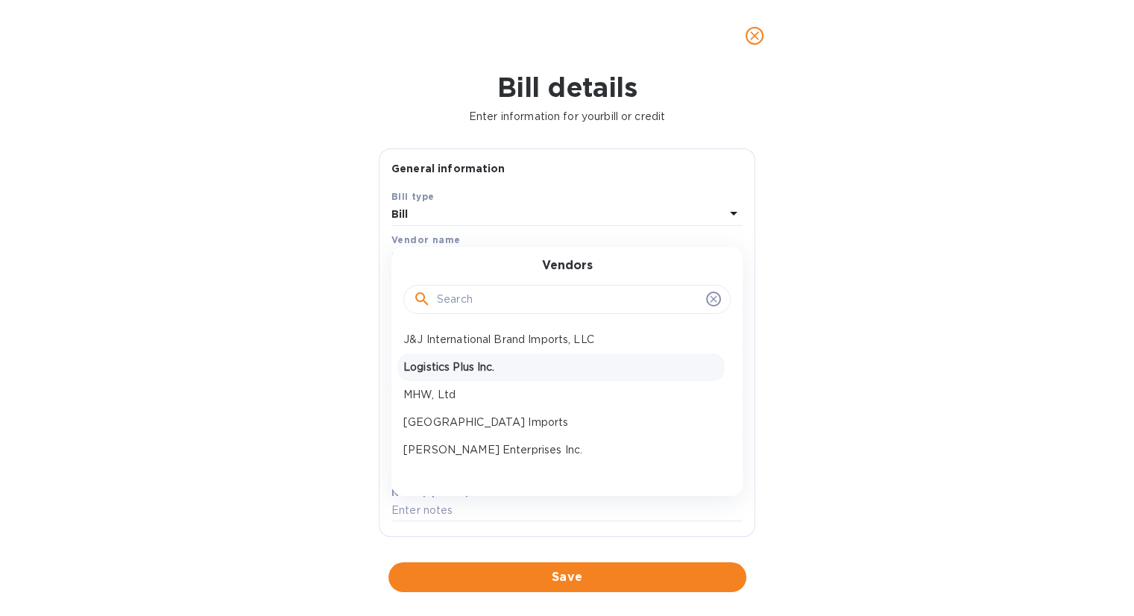
click at [494, 362] on p "Logistics Plus Inc." at bounding box center [560, 367] width 315 height 16
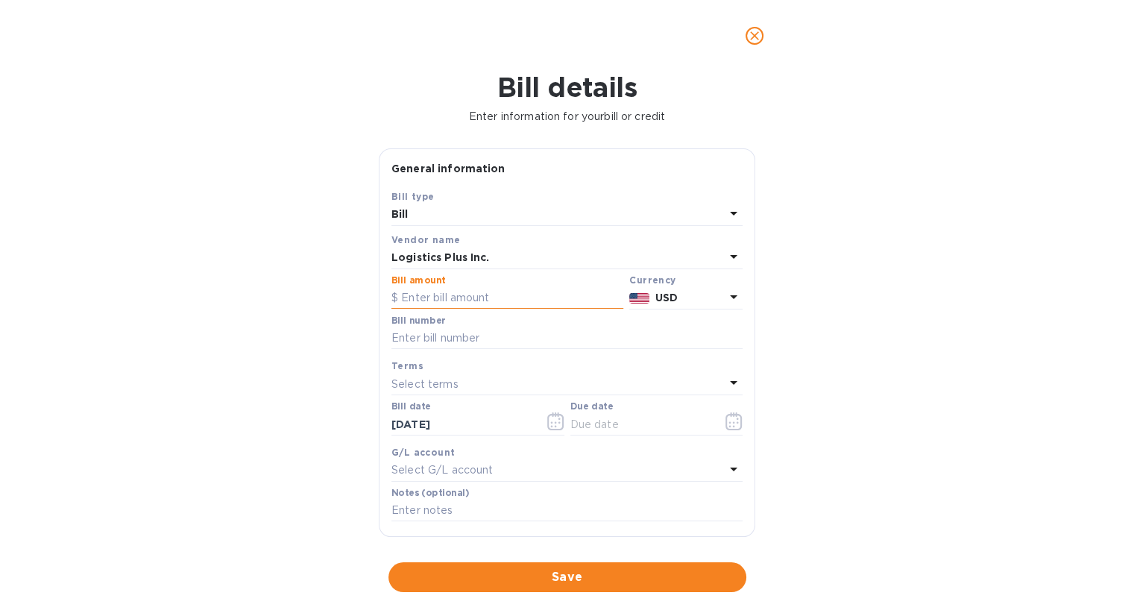
click at [499, 293] on input "text" at bounding box center [508, 298] width 232 height 22
type input "1,150.75"
click at [453, 335] on input "text" at bounding box center [567, 338] width 351 height 22
paste input "LPA1759945V"
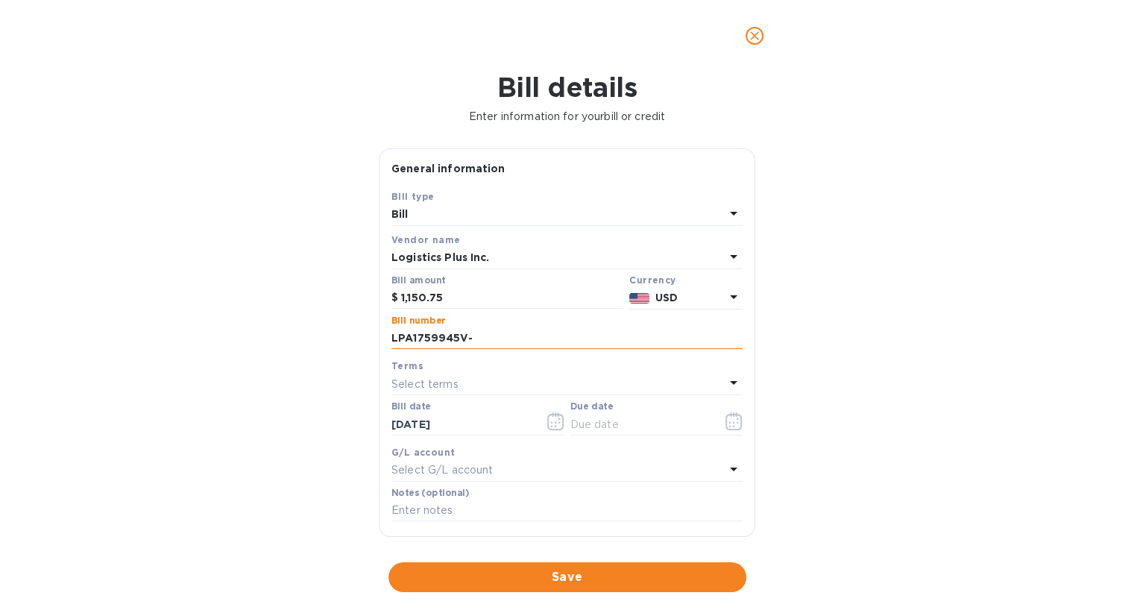
paste input "1759968V"
paste input "LPA1760943V"
paste input "1760354C"
type input "LPA1759945V-1759968V-LPA1760943V-1760354C"
click at [727, 421] on icon "button" at bounding box center [734, 421] width 17 height 18
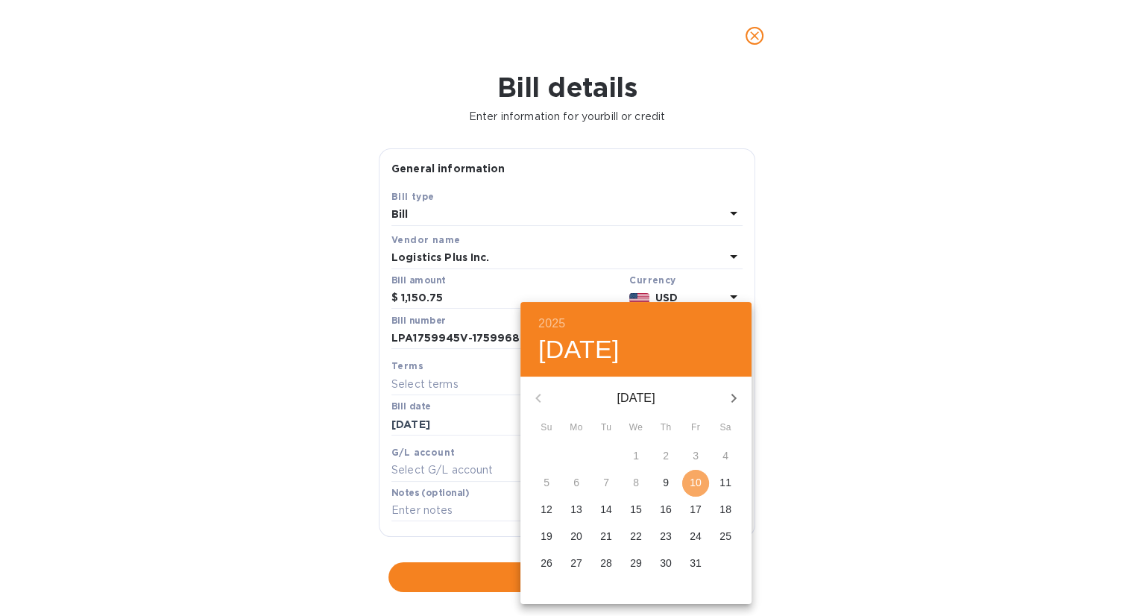
click at [697, 480] on p "10" at bounding box center [696, 482] width 12 height 15
type input "[DATE]"
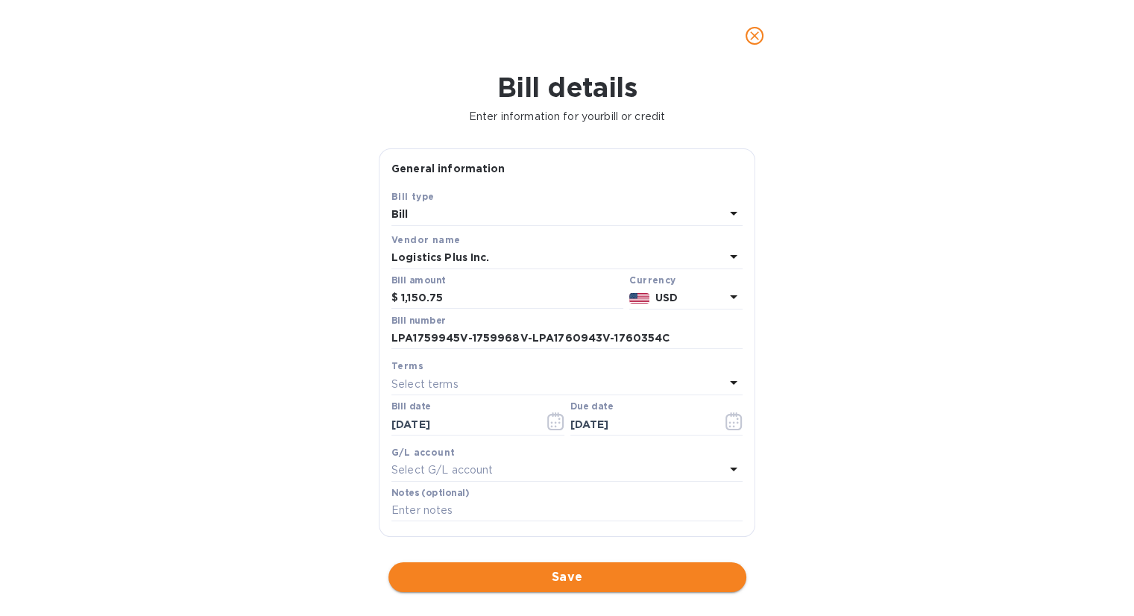
click at [566, 573] on span "Save" at bounding box center [567, 577] width 334 height 18
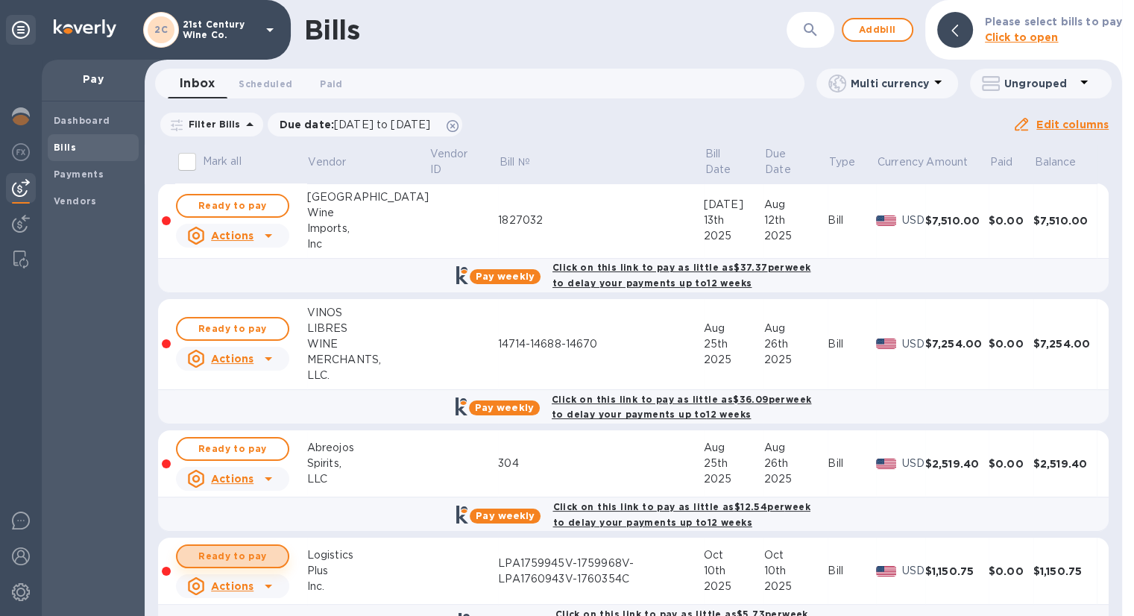
click at [280, 552] on button "Ready to pay" at bounding box center [232, 556] width 113 height 24
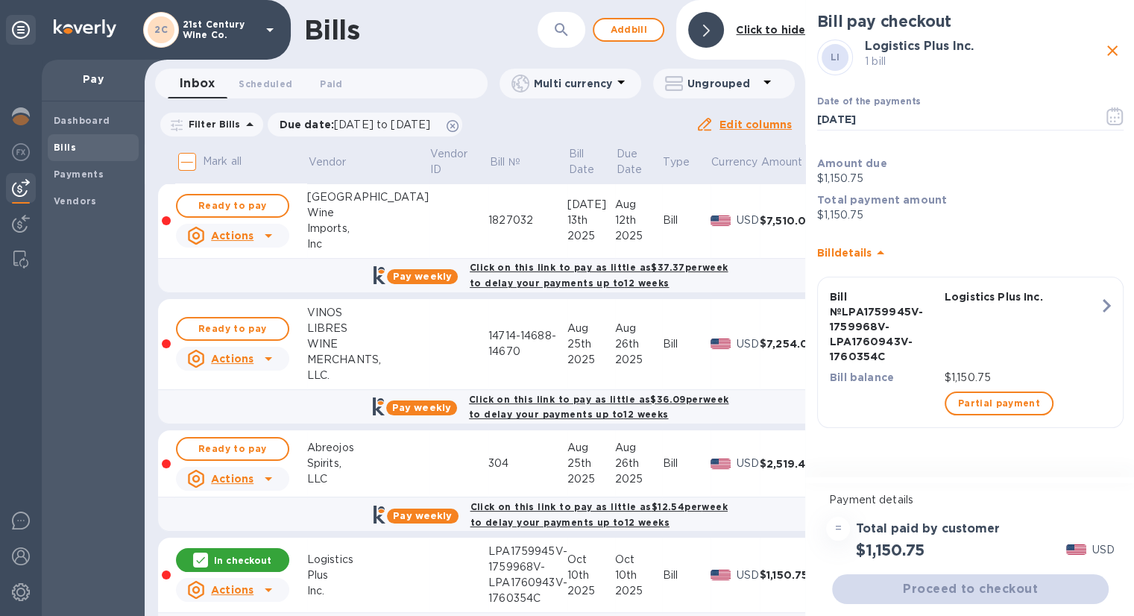
click at [1066, 593] on div "Proceed to checkout" at bounding box center [970, 589] width 283 height 36
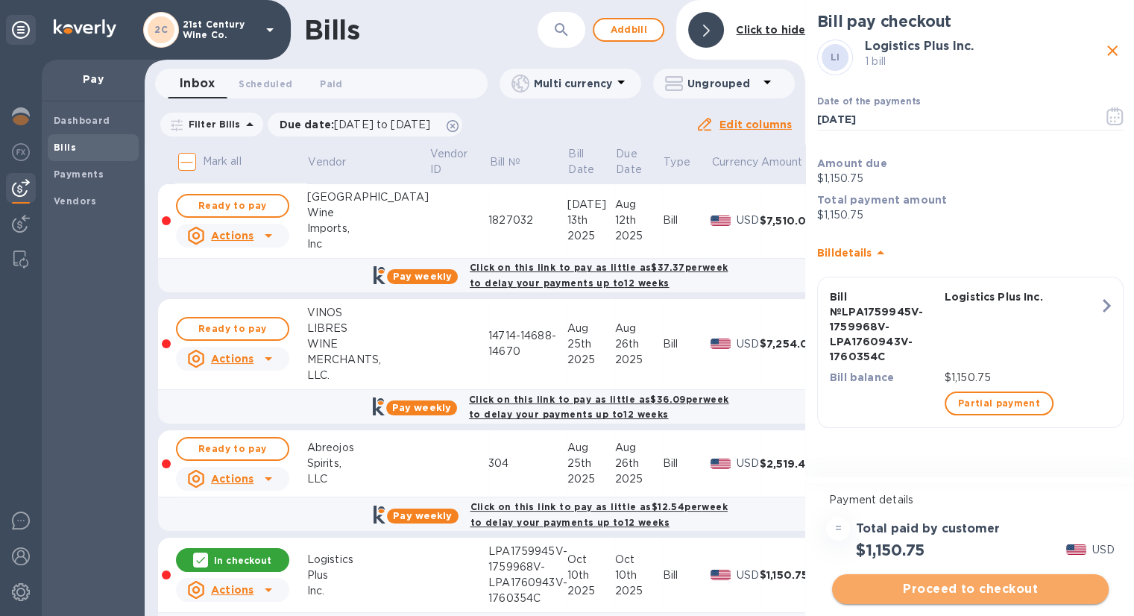
click at [1059, 590] on span "Proceed to checkout" at bounding box center [970, 589] width 253 height 18
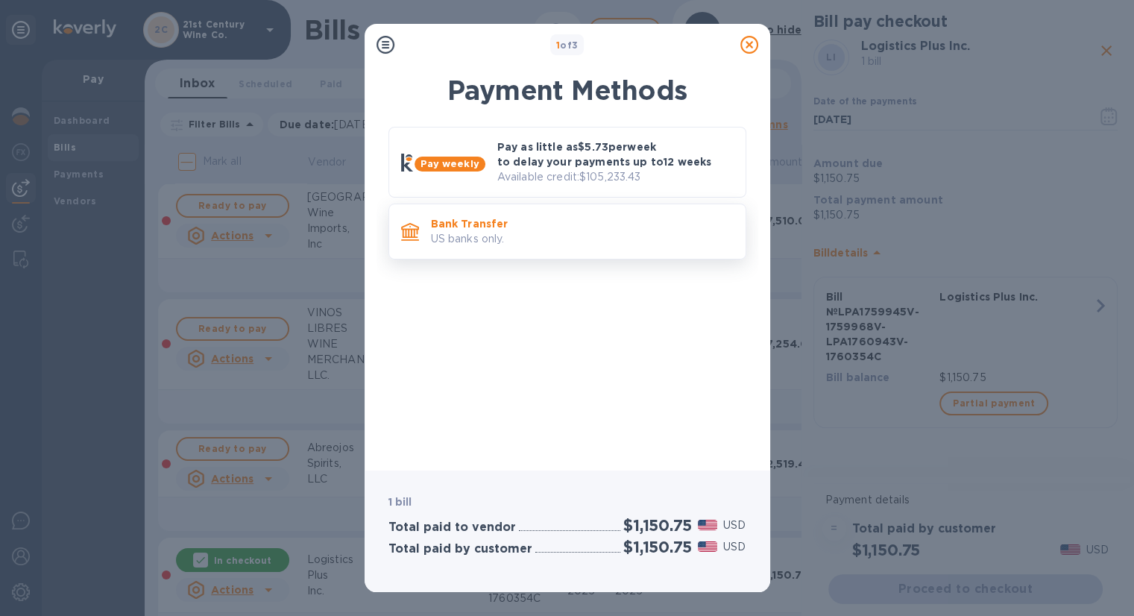
click at [560, 242] on p "US banks only." at bounding box center [582, 239] width 303 height 16
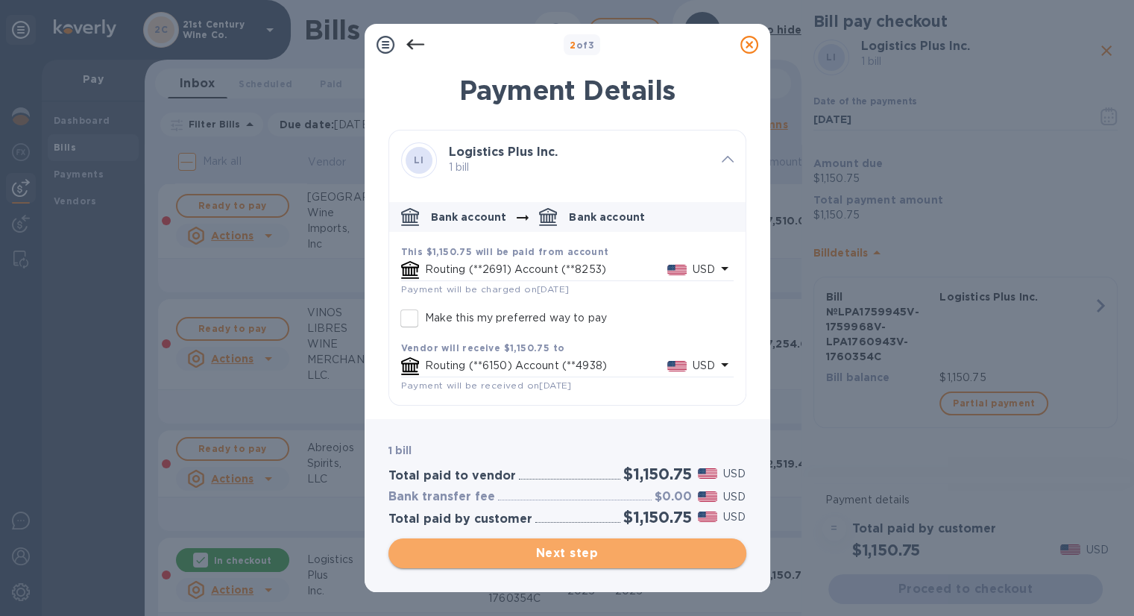
click at [629, 549] on span "Next step" at bounding box center [567, 553] width 334 height 18
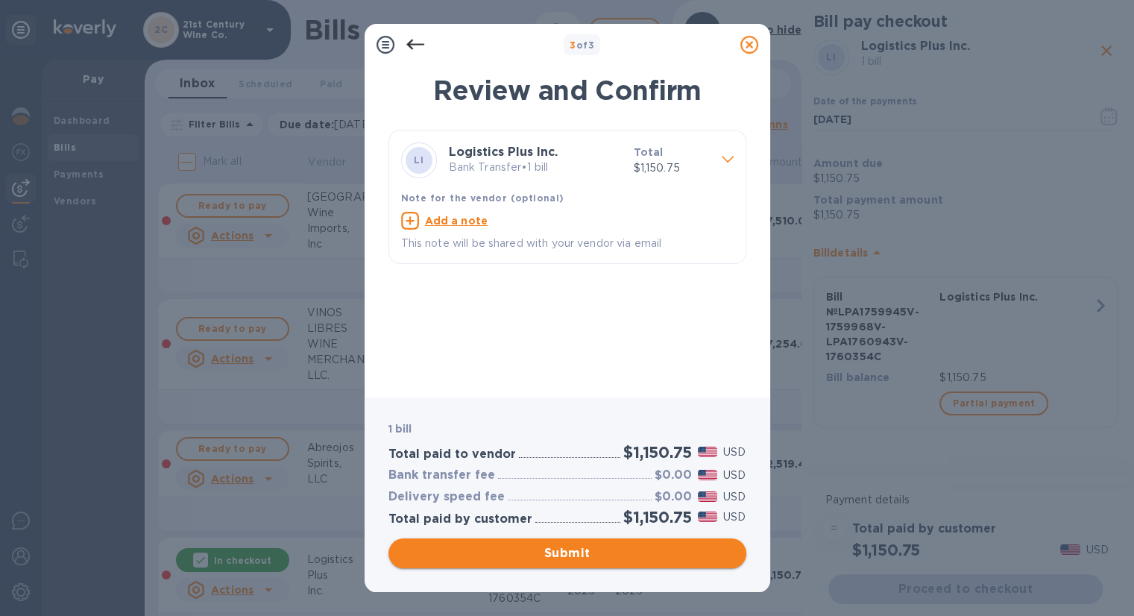
click at [632, 548] on span "Submit" at bounding box center [567, 553] width 334 height 18
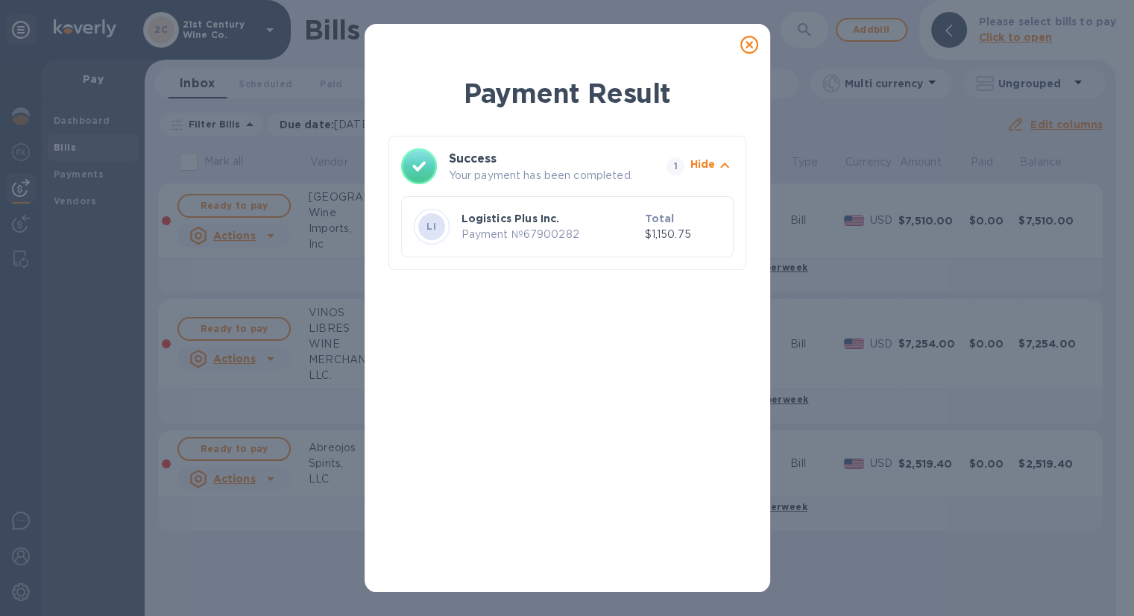
click at [750, 51] on icon at bounding box center [749, 45] width 18 height 18
